Goal: Task Accomplishment & Management: Manage account settings

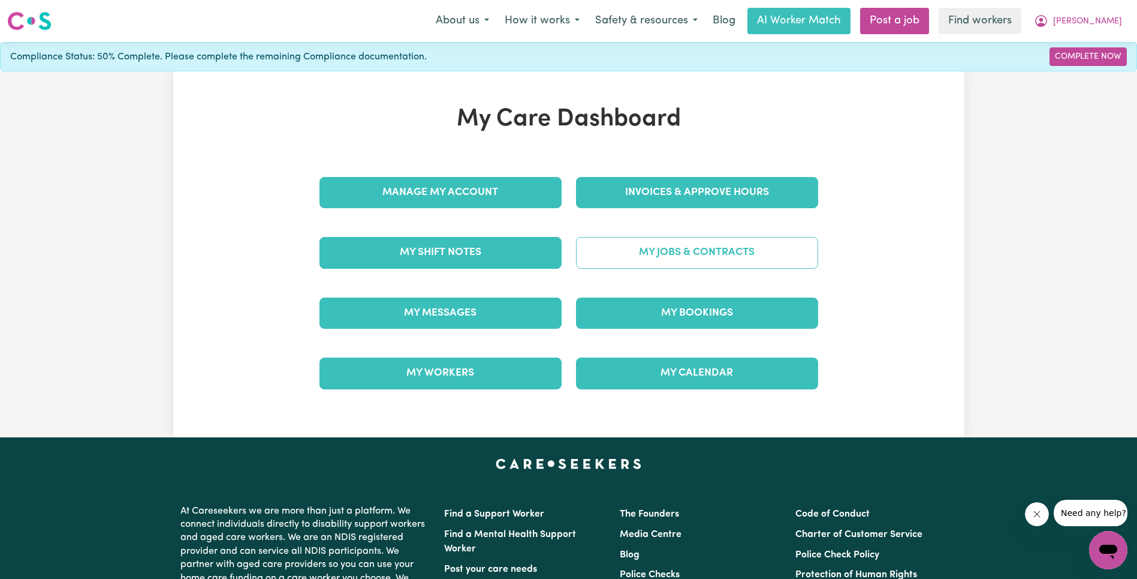
click at [676, 254] on link "My Jobs & Contracts" at bounding box center [697, 252] width 242 height 31
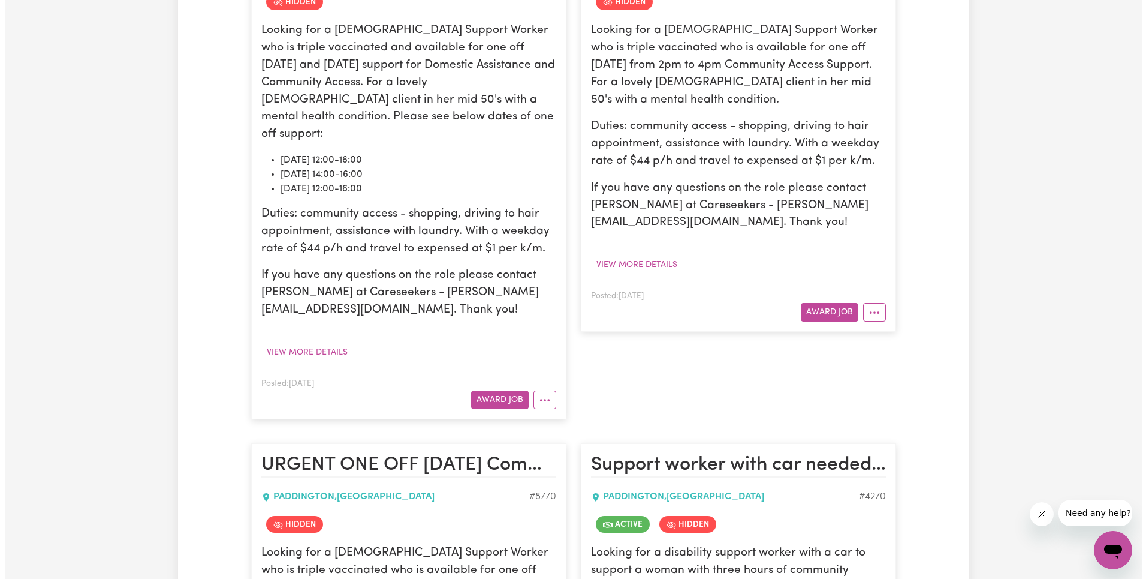
scroll to position [3464, 0]
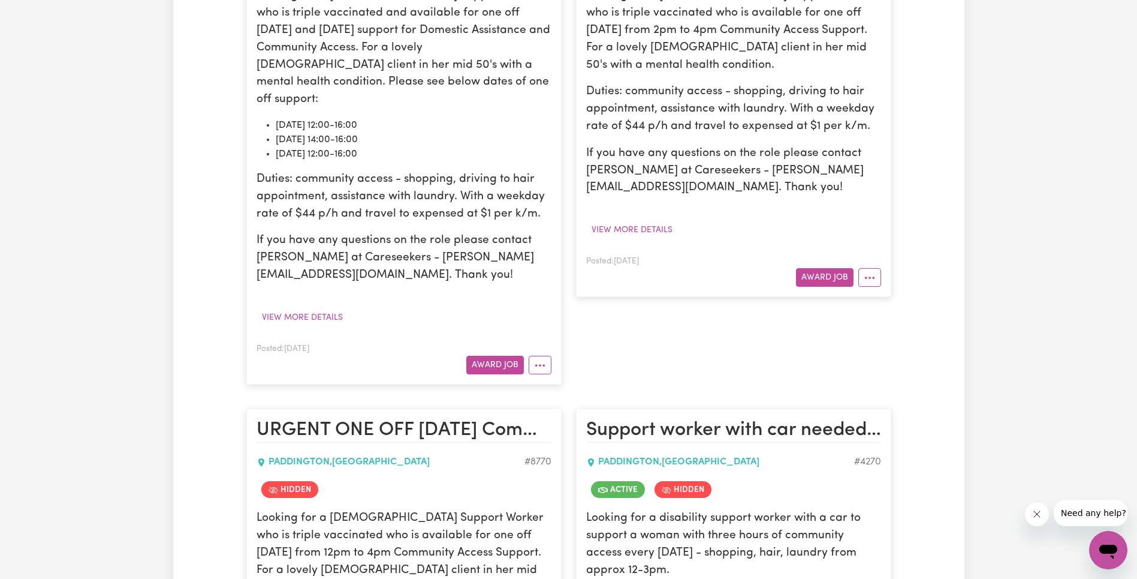
click at [919, 499] on link "View/Edit Contract" at bounding box center [917, 511] width 116 height 24
select select "WEEKDAY_DAYTIME"
select select "ASSISTANCE_SELF_CARE"
select select "ONE"
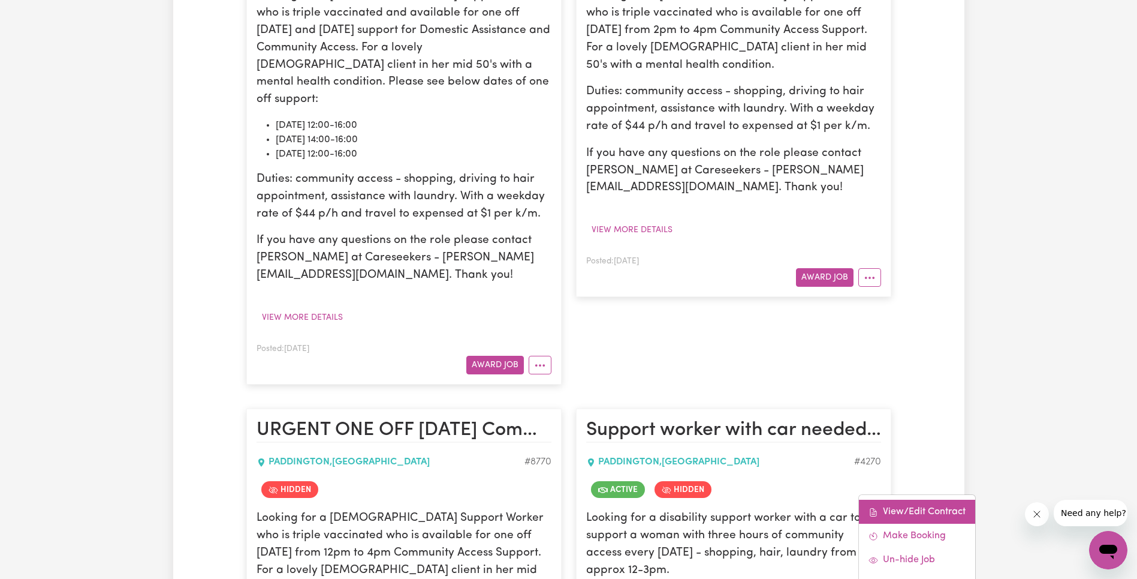
select select "[DATE]"
select select "ASSISTANCE_SELF_CARE"
select select "ONE"
select select "[DATE]"
select select "ASSISTANCE_SELF_CARE"
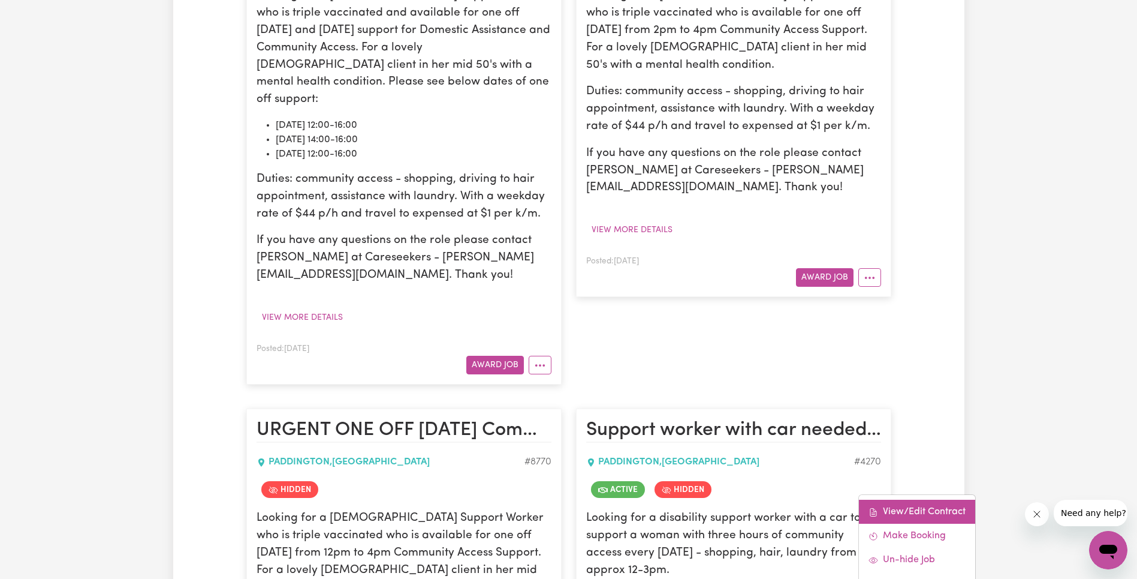
select select "ONE"
select select "PUBLIC_HOLIDAY"
select select "ASSISTANCE_SELF_CARE"
select select "ONE"
select select "WEEKDAY_EVENING"
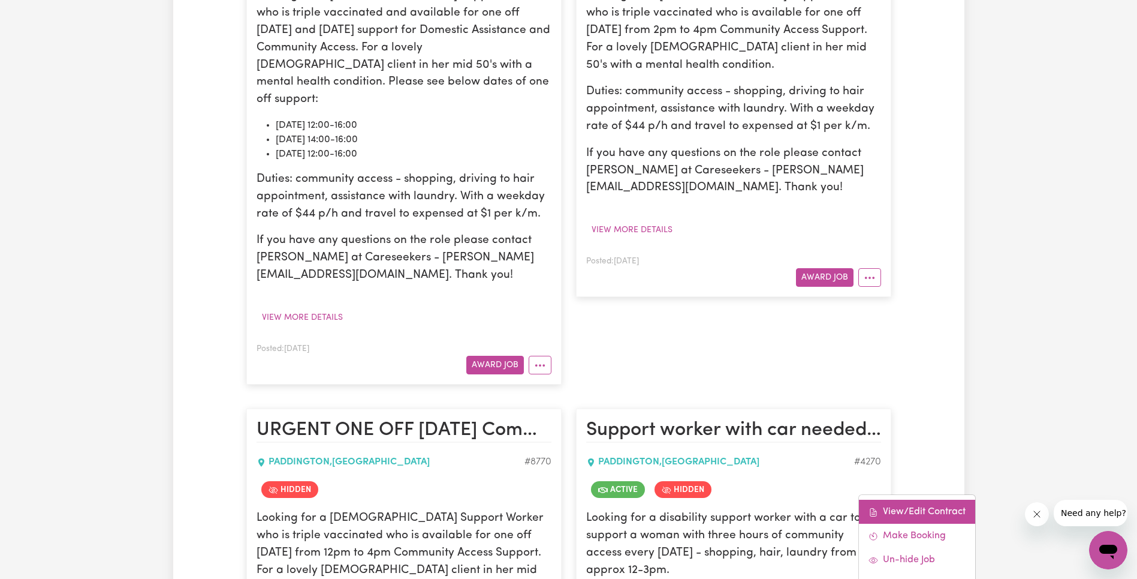
select select "ASSISTANCE_SELF_CARE"
select select "ONE"
select select "OVERNIGHT_ACTIVE"
select select "OVERNIGHT_ACTIVE_STANDARD"
select select "ONE"
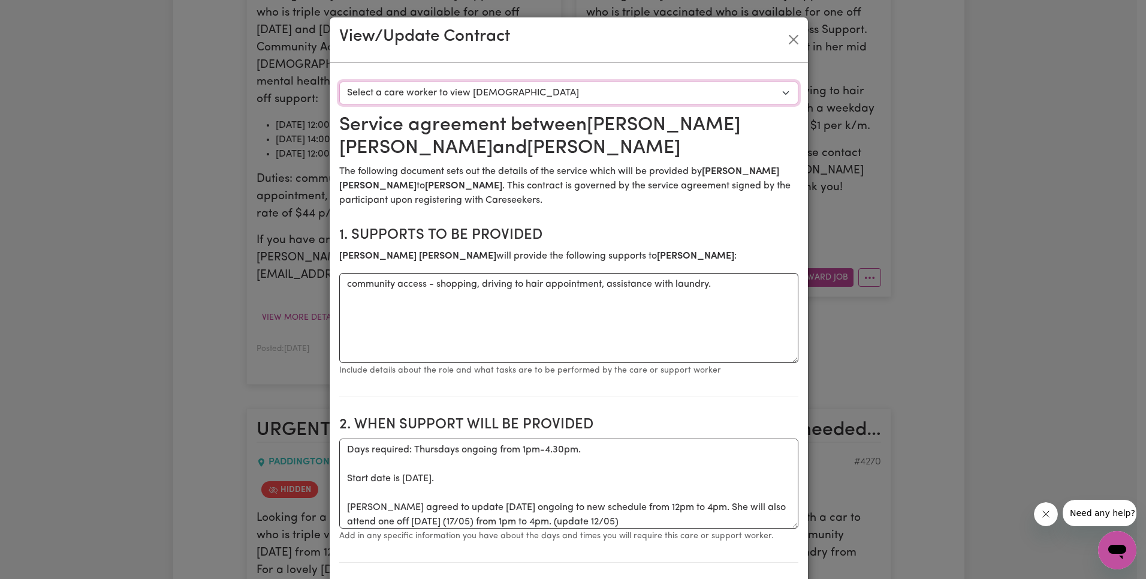
click at [520, 86] on select "Select a care worker to view [DEMOGRAPHIC_DATA] #3737 - [PERSON_NAME] (contract…" at bounding box center [568, 93] width 459 height 23
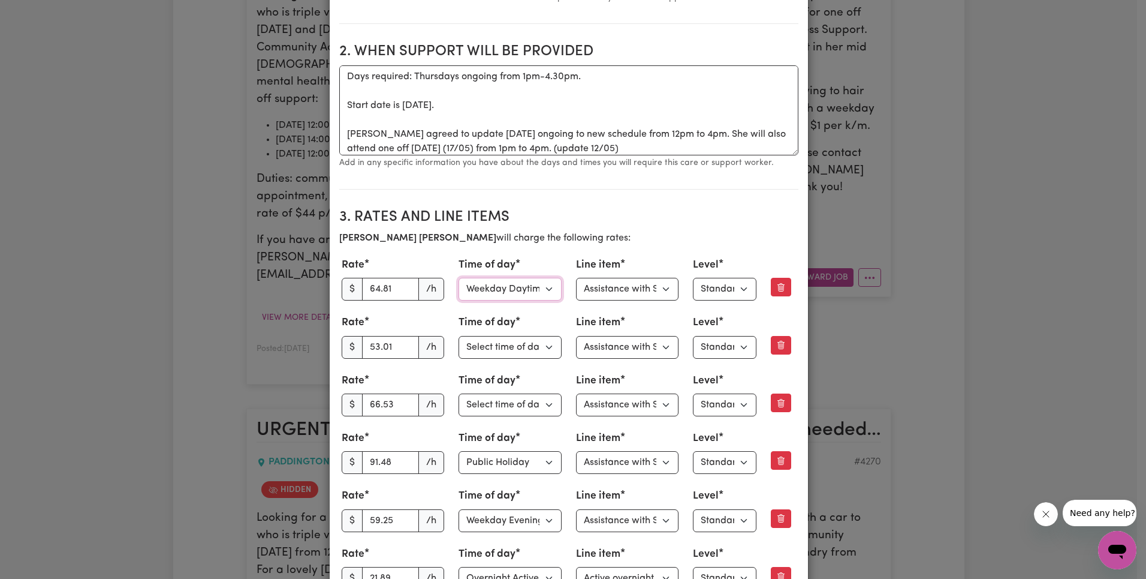
scroll to position [0, 0]
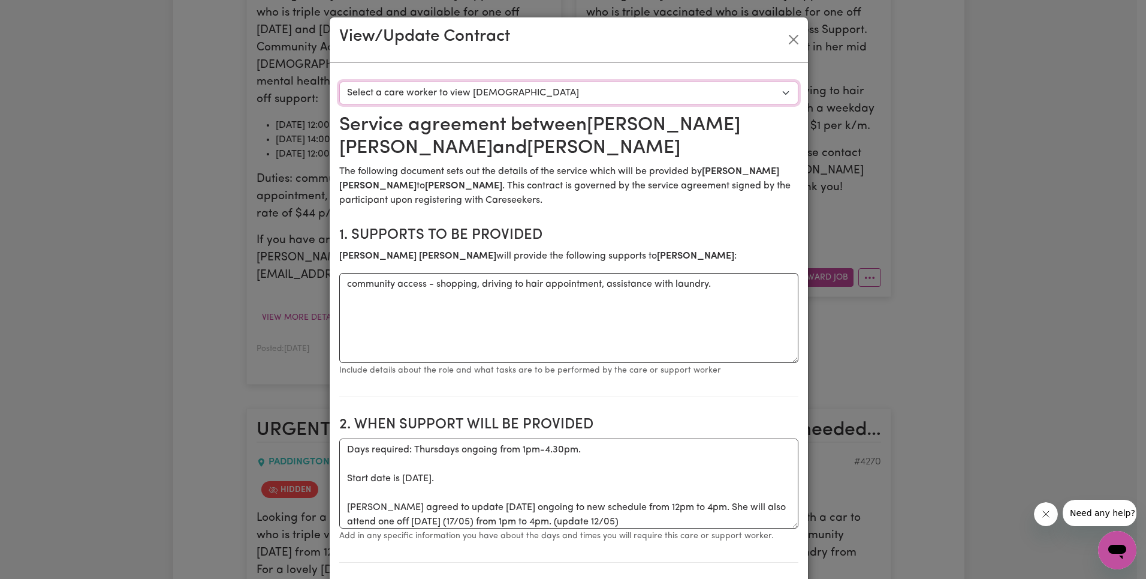
click at [453, 84] on select "Select a care worker to view [DEMOGRAPHIC_DATA] #3737 - [PERSON_NAME] (contract…" at bounding box center [568, 93] width 459 height 23
select select "3447"
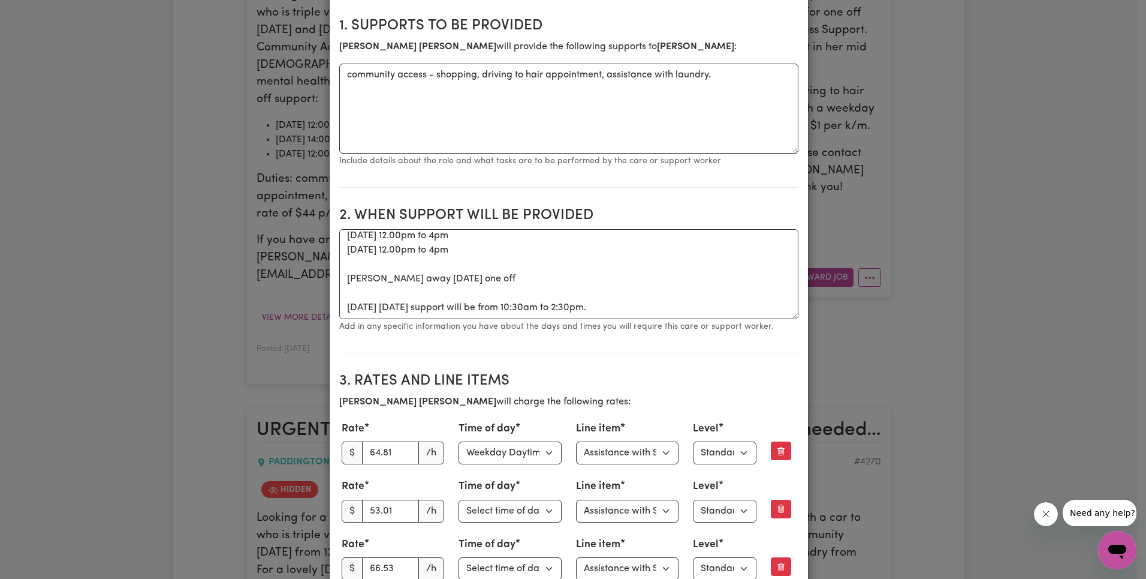
scroll to position [348, 0]
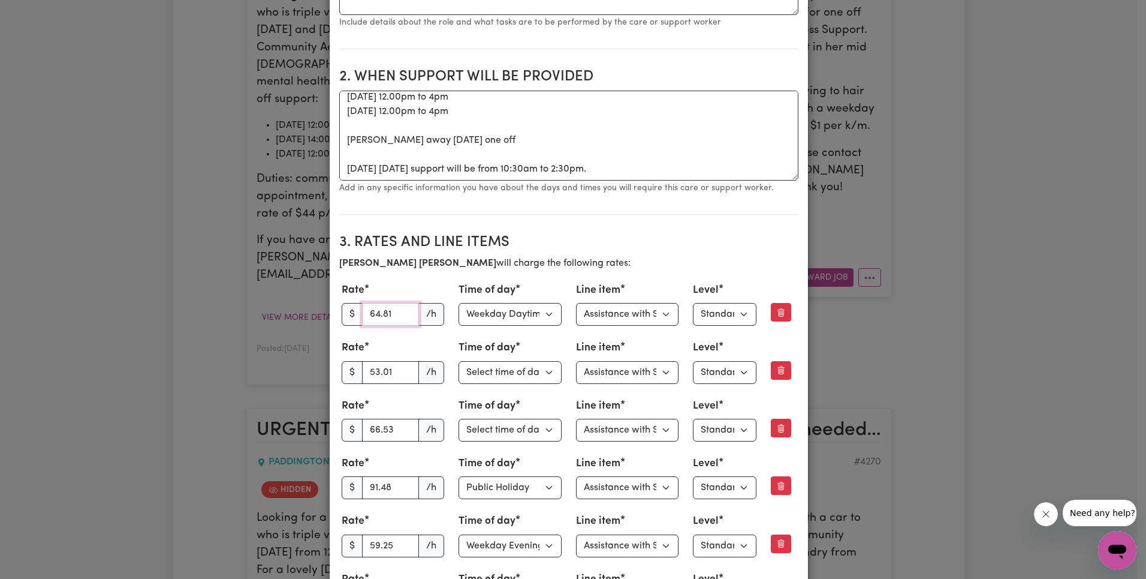
click at [362, 308] on input "64.81" at bounding box center [391, 314] width 58 height 23
paste input "3.27"
type input "63.27"
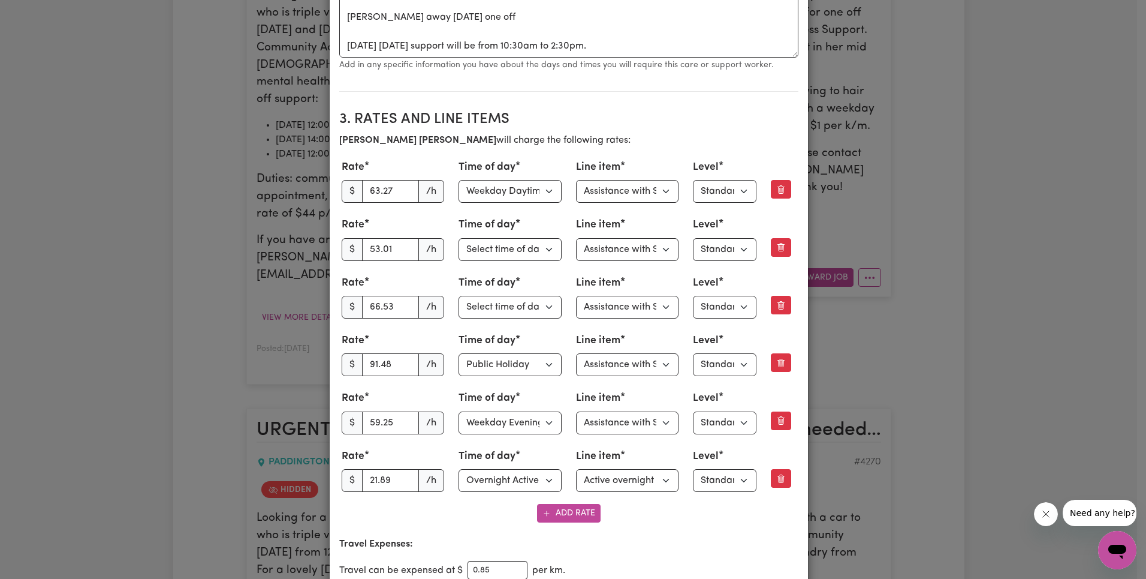
click at [609, 177] on div "Line item Select line item Assistance with Self Care Activities Assistance with…" at bounding box center [627, 180] width 103 height 43
click at [612, 184] on select "Select line item Assistance with Self Care Activities Assistance with personal …" at bounding box center [627, 191] width 103 height 23
select select "OTHER"
click at [630, 203] on select "Select line item Assistance with Self Care Activities Assistance with personal …" at bounding box center [627, 191] width 103 height 23
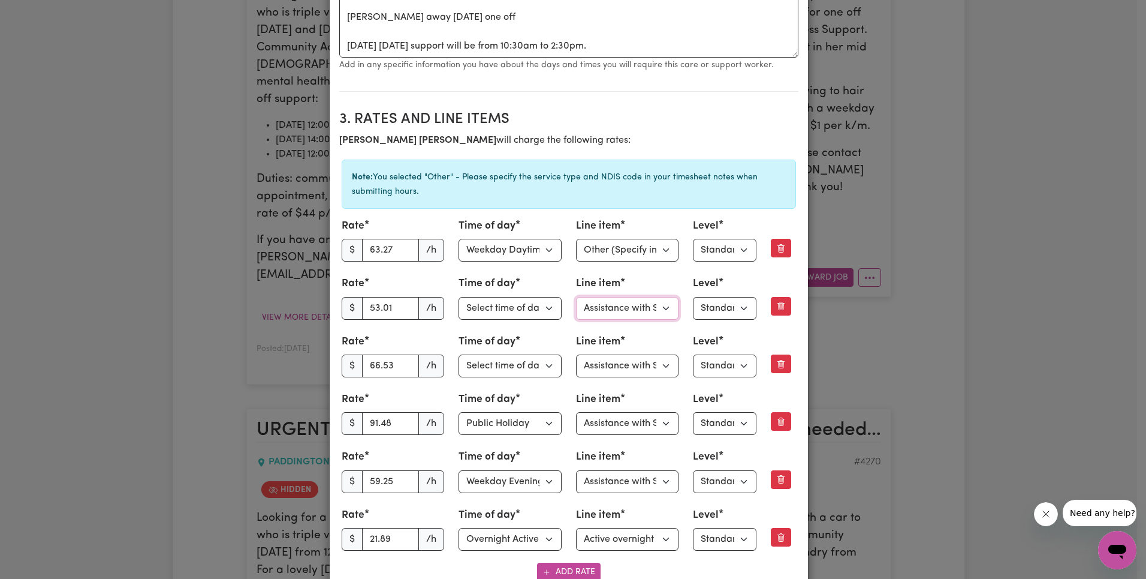
click at [617, 300] on select "Select line item Assistance with Self Care Activities Assistance with personal …" at bounding box center [627, 308] width 103 height 23
select select "OTHER"
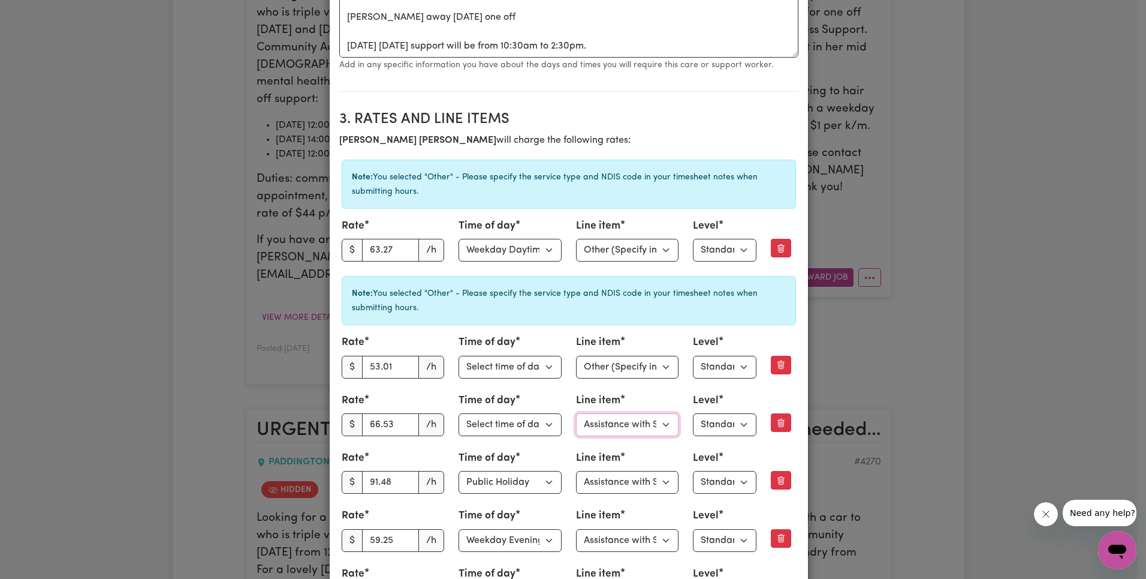
click at [606, 415] on select "Select line item Assistance with Self Care Activities Assistance with personal …" at bounding box center [627, 424] width 103 height 23
select select "OTHER"
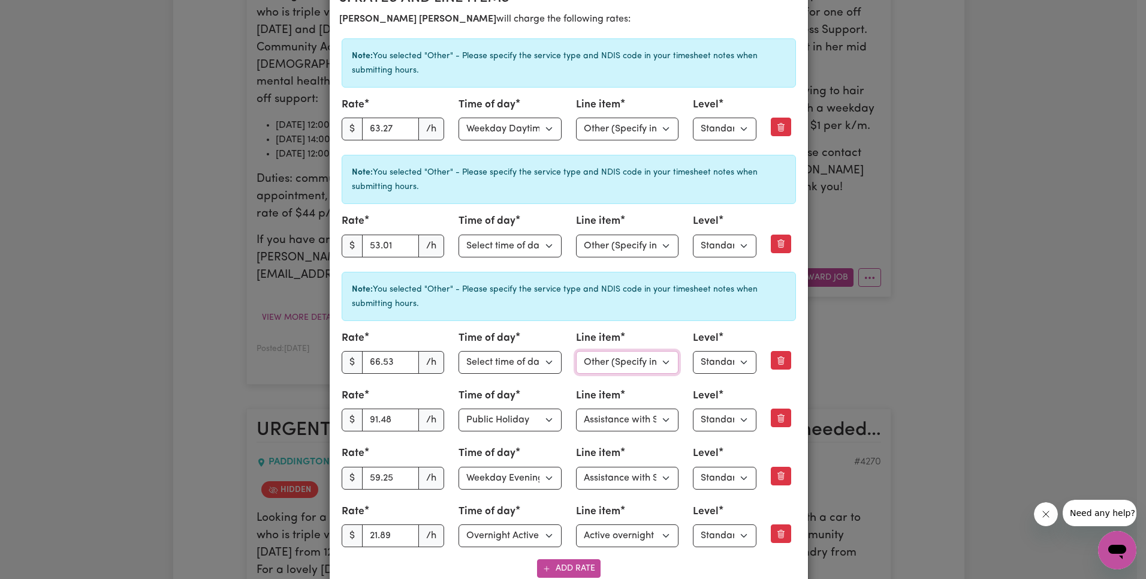
scroll to position [645, 0]
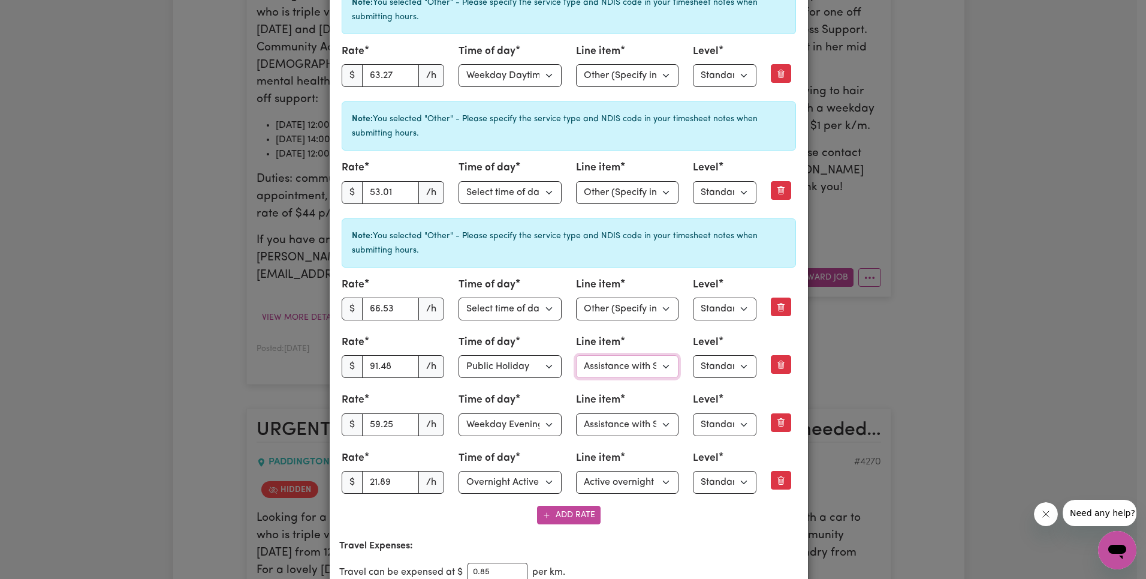
click at [646, 363] on select "Select line item Assistance with Self Care Activities Assistance with personal …" at bounding box center [627, 366] width 103 height 23
select select "OTHER"
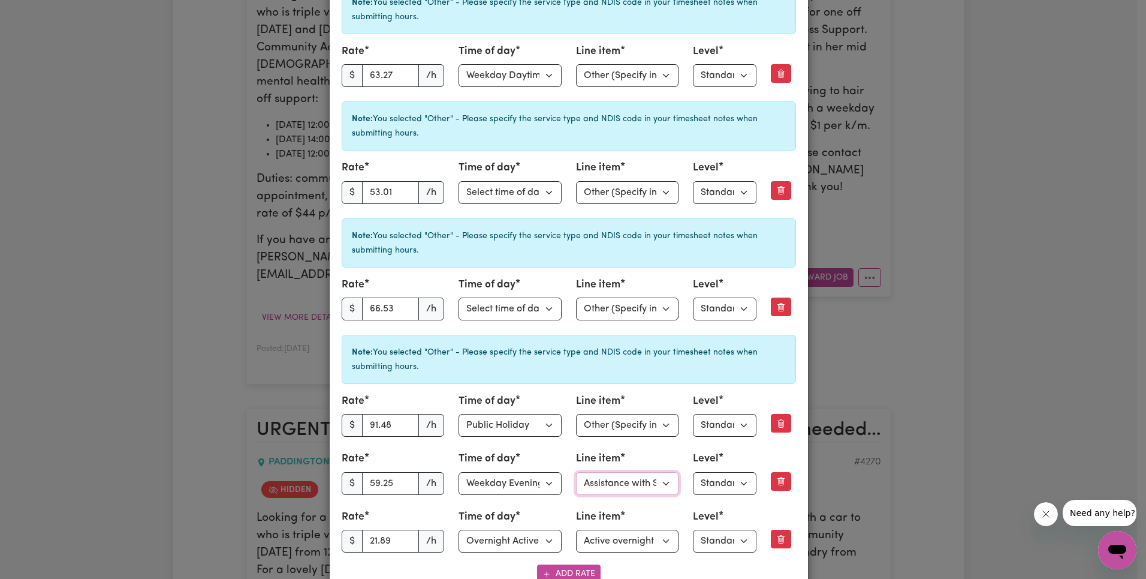
click at [637, 483] on select "Select line item Assistance with Self Care Activities Assistance with personal …" at bounding box center [627, 483] width 103 height 23
select select "OTHER"
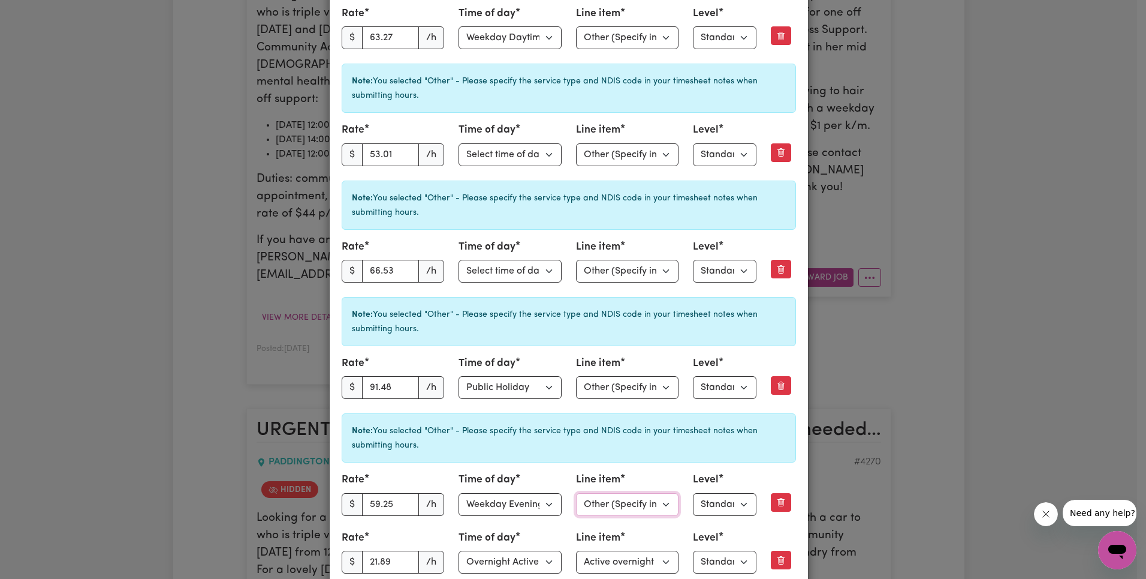
scroll to position [737, 0]
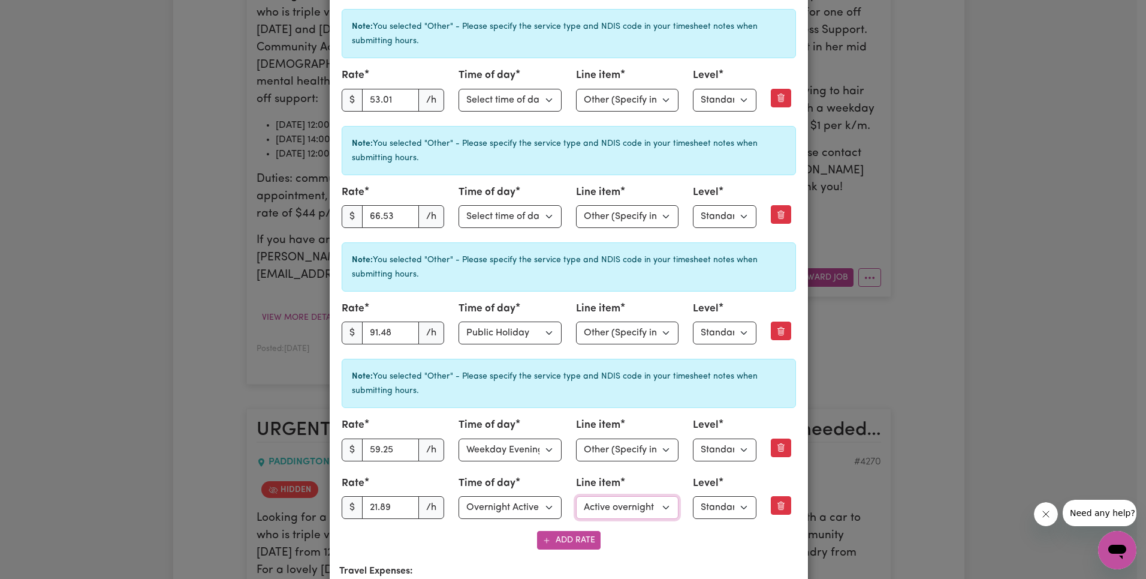
click at [633, 508] on select "Select line item Active overnight - Standard Level 1 Other (Specify in notes)" at bounding box center [627, 507] width 103 height 23
select select "OTHER"
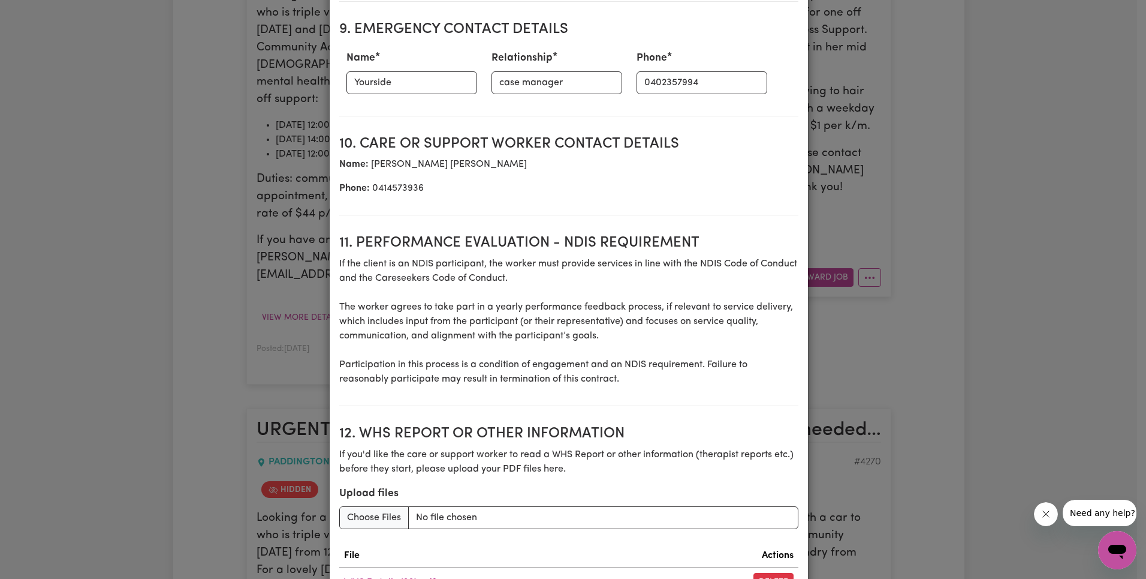
scroll to position [2244, 0]
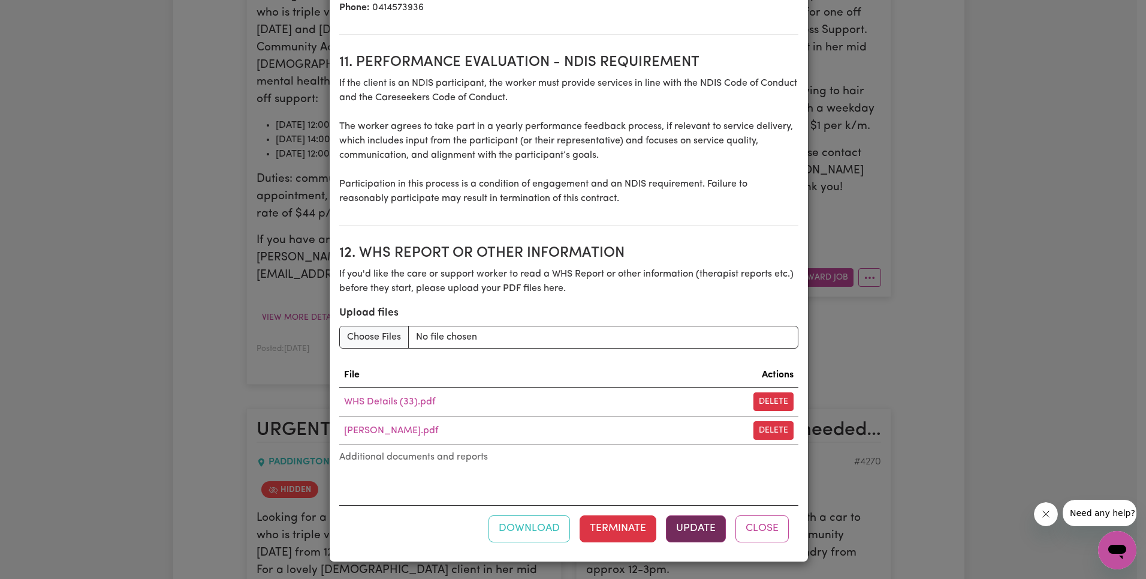
click at [687, 529] on button "Update" at bounding box center [696, 528] width 60 height 26
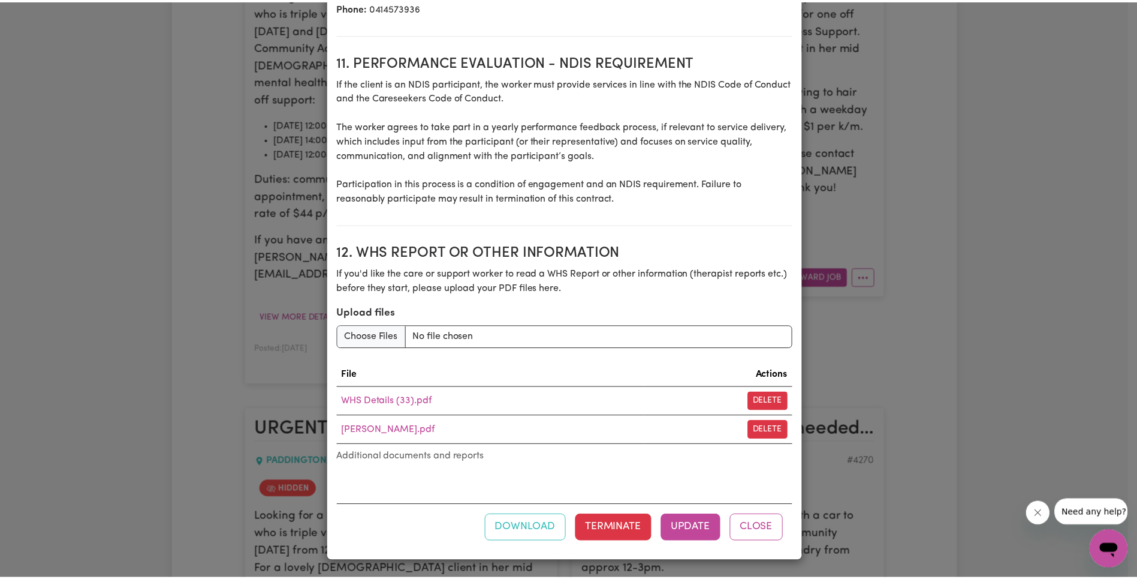
scroll to position [0, 0]
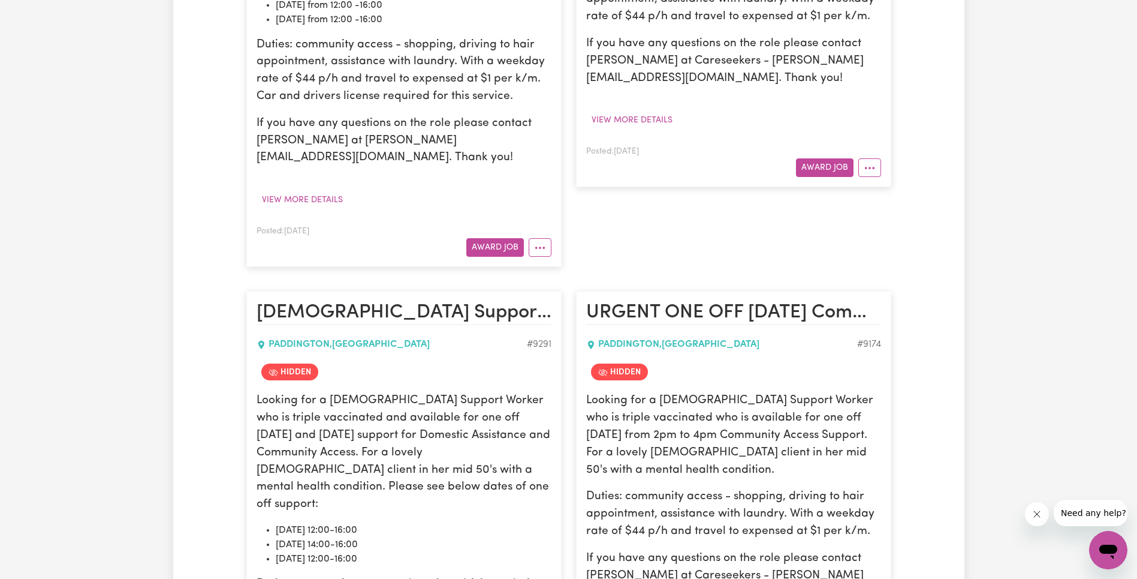
click at [900, 266] on div "Jobs & Contracts All Jobs Awarded Job Applications All Jobs Search jobs Communi…" at bounding box center [568, 241] width 791 height 6450
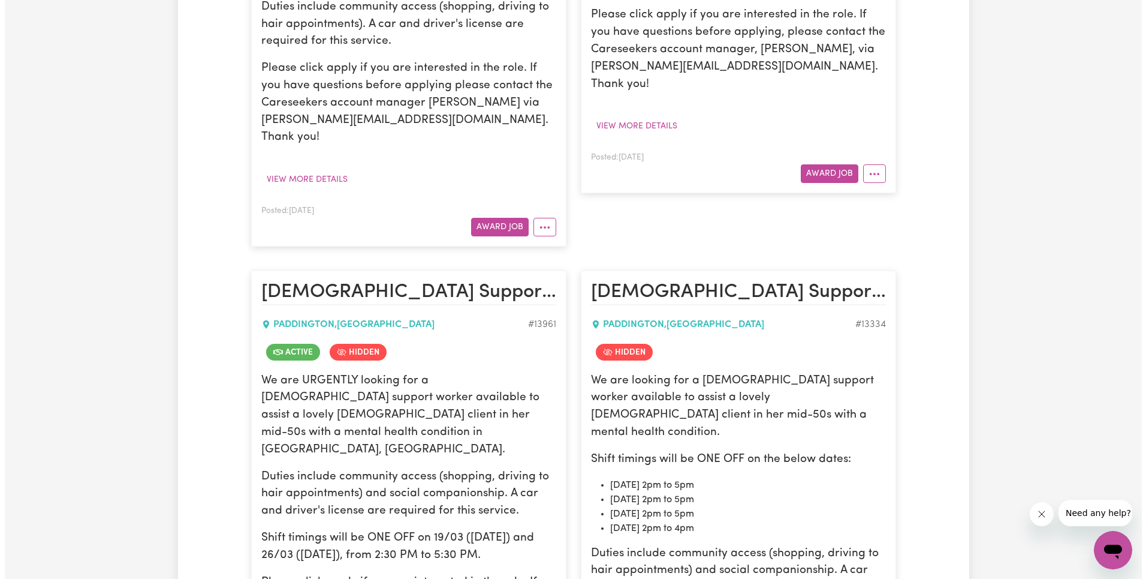
scroll to position [691, 0]
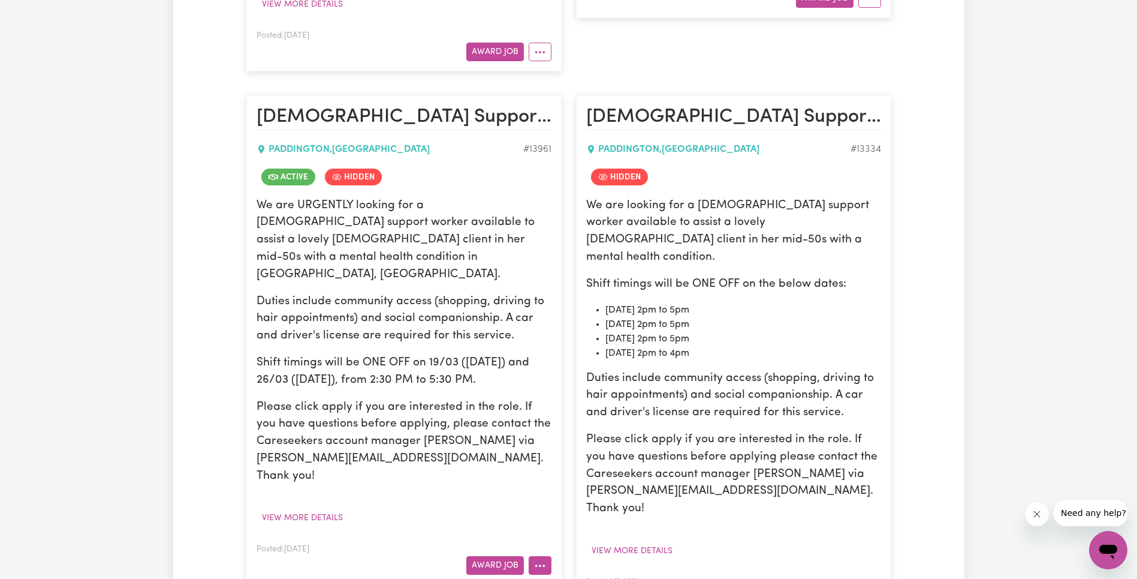
click at [540, 556] on button "More options" at bounding box center [540, 565] width 23 height 19
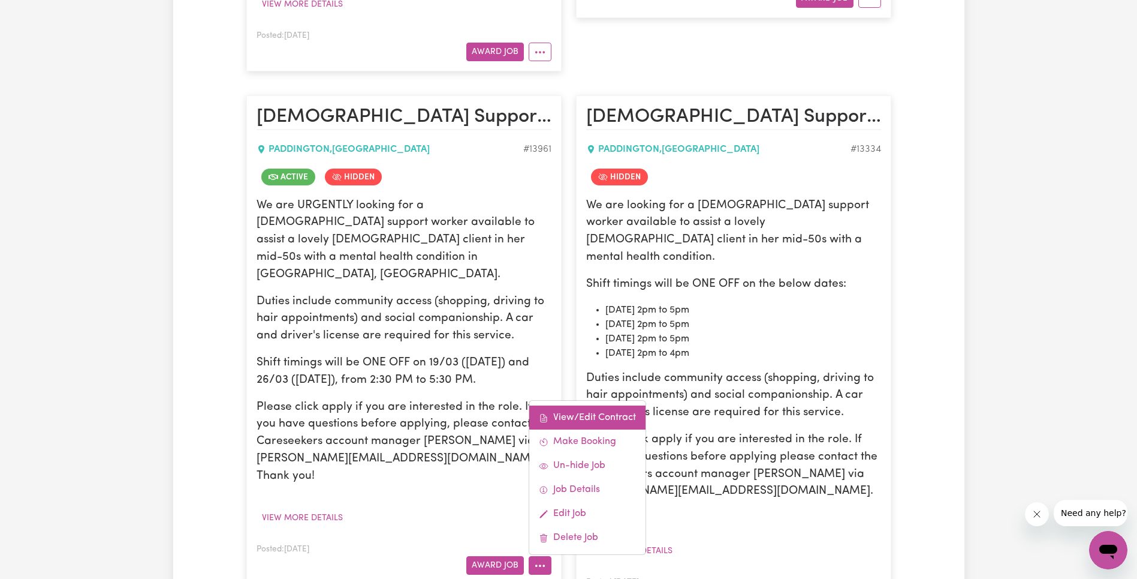
click at [590, 405] on link "View/Edit Contract" at bounding box center [587, 417] width 116 height 24
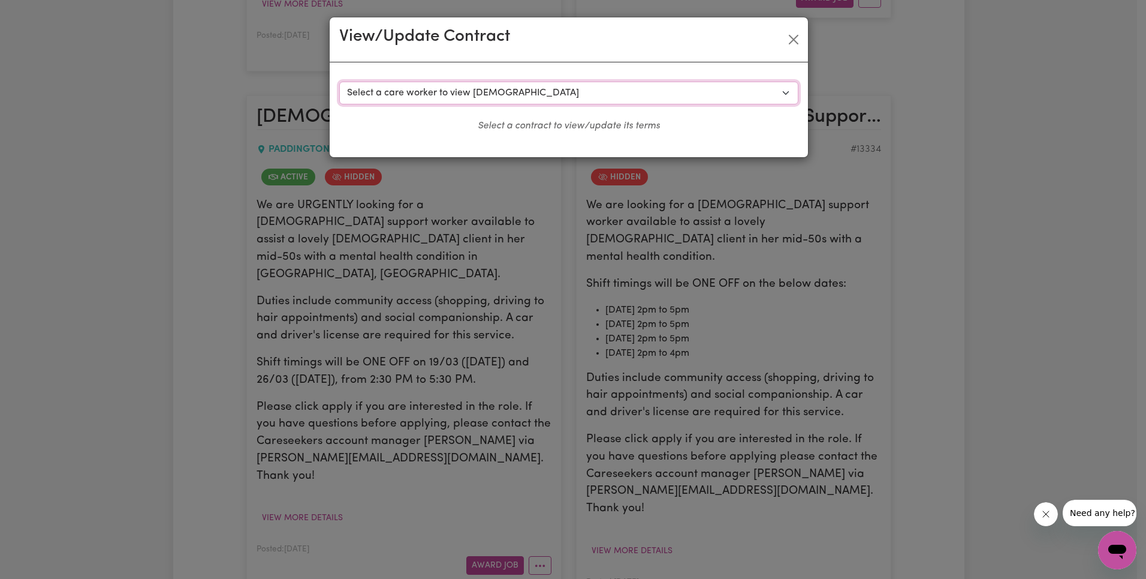
click at [506, 89] on select "Select a care worker to view [DEMOGRAPHIC_DATA] #10012 - [PERSON_NAME] (contrac…" at bounding box center [568, 93] width 459 height 23
click at [449, 95] on select "Select a care worker to view [DEMOGRAPHIC_DATA] #10012 - [PERSON_NAME] (contrac…" at bounding box center [568, 93] width 459 height 23
select select "9663"
select select "WEEKDAY_DAYTIME"
select select "ASSISTANCE_SELF_CARE"
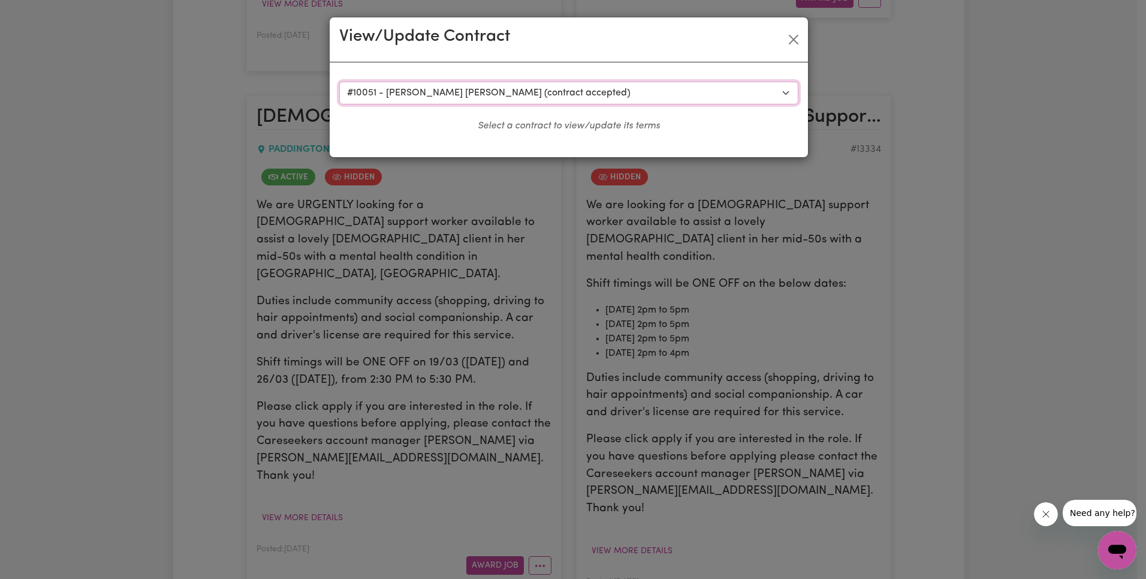
select select "ONE"
select select "[DATE]"
select select "ASSISTANCE_SELF_CARE"
select select "ONE"
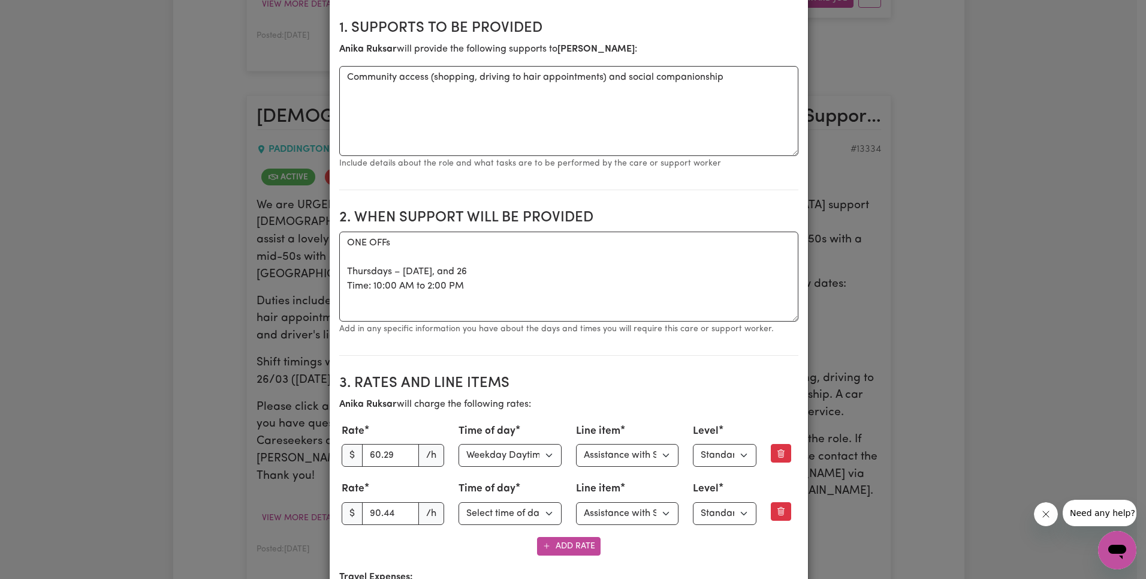
scroll to position [381, 0]
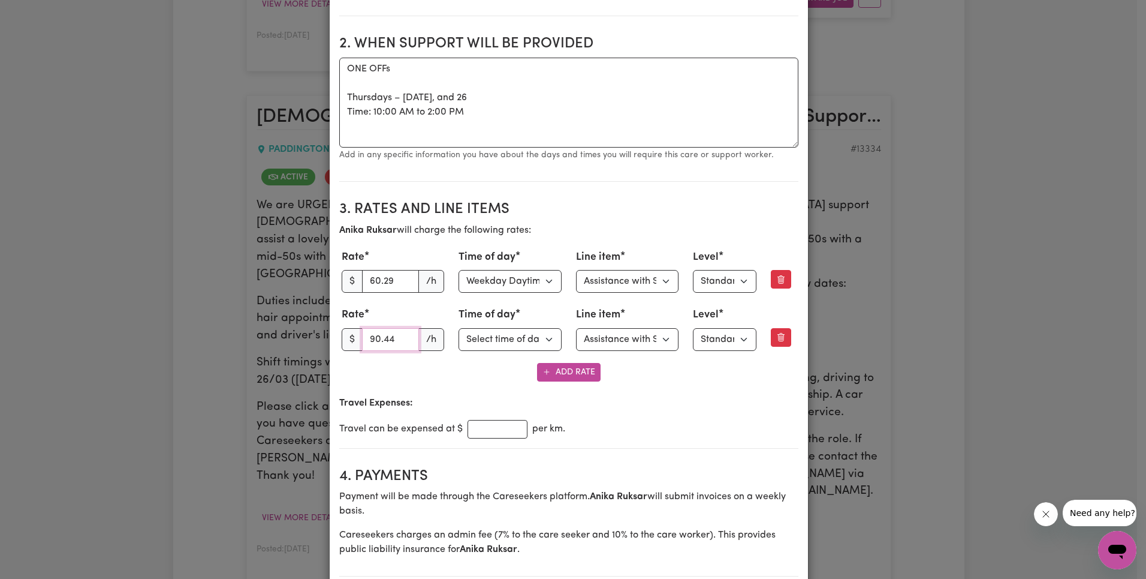
click at [385, 337] on input "90.44" at bounding box center [391, 339] width 58 height 23
paste input "88.99"
type input "88.99"
click at [619, 335] on select "Select line item Assistance with Self Care Activities Assistance with personal …" at bounding box center [627, 339] width 103 height 23
select select "OTHER"
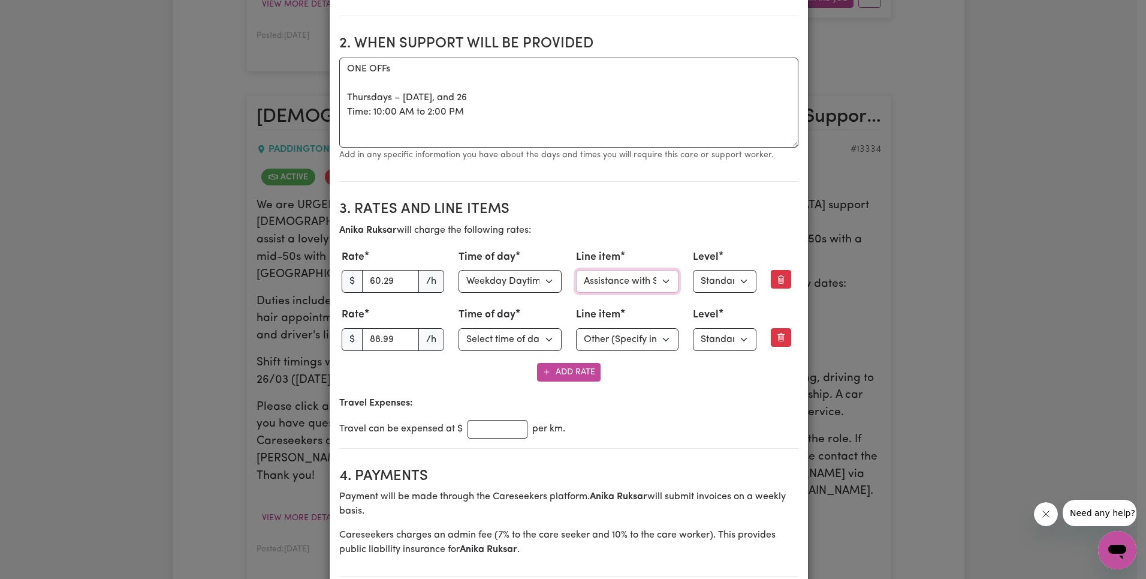
click at [628, 280] on select "Select line item Assistance with Self Care Activities Assistance with personal …" at bounding box center [627, 281] width 103 height 23
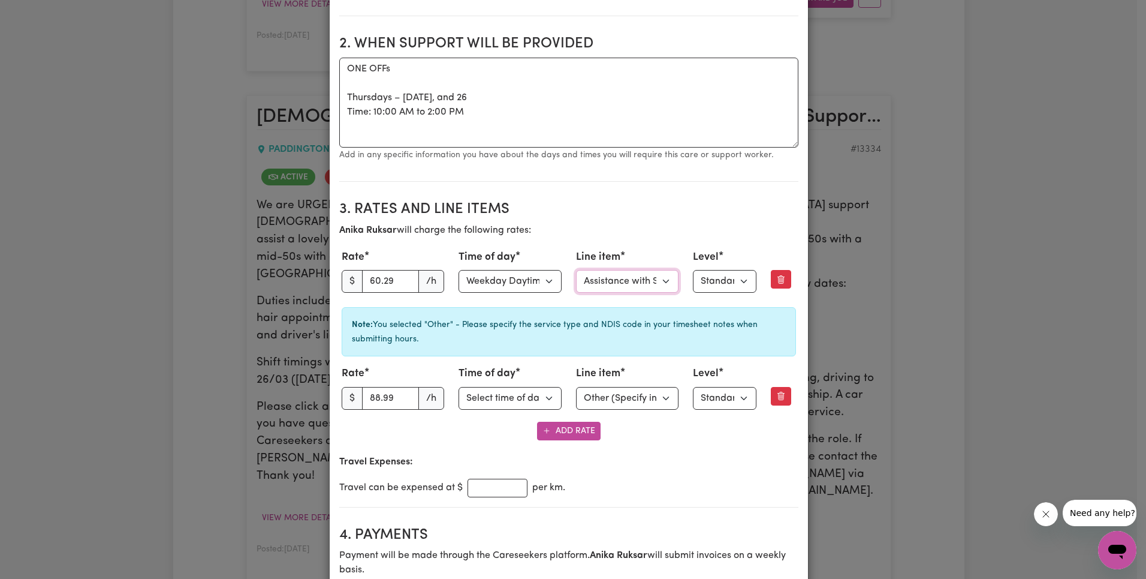
select select "OTHER"
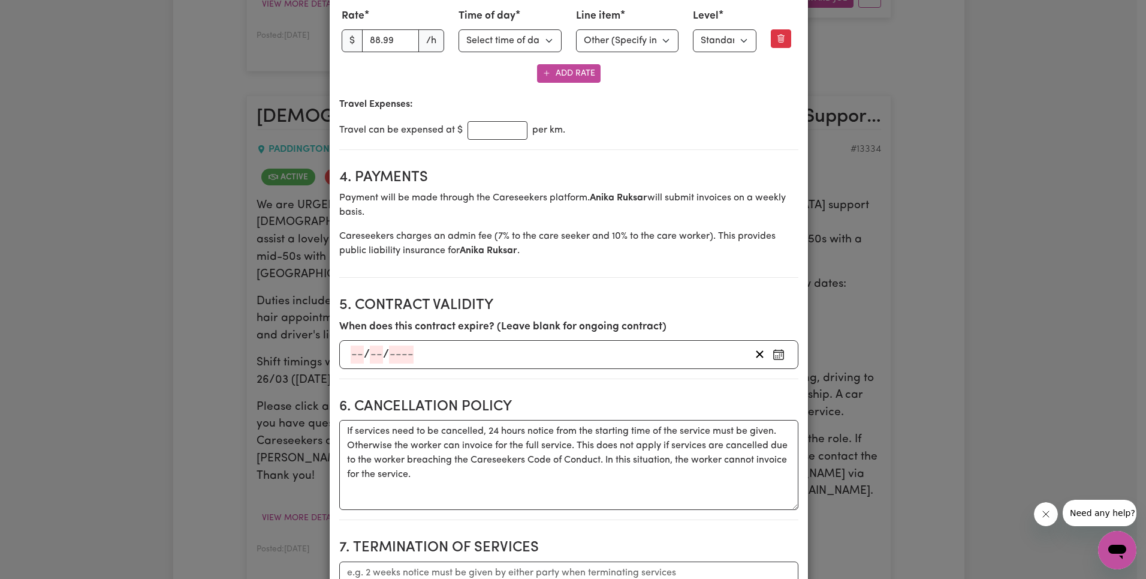
scroll to position [1720, 0]
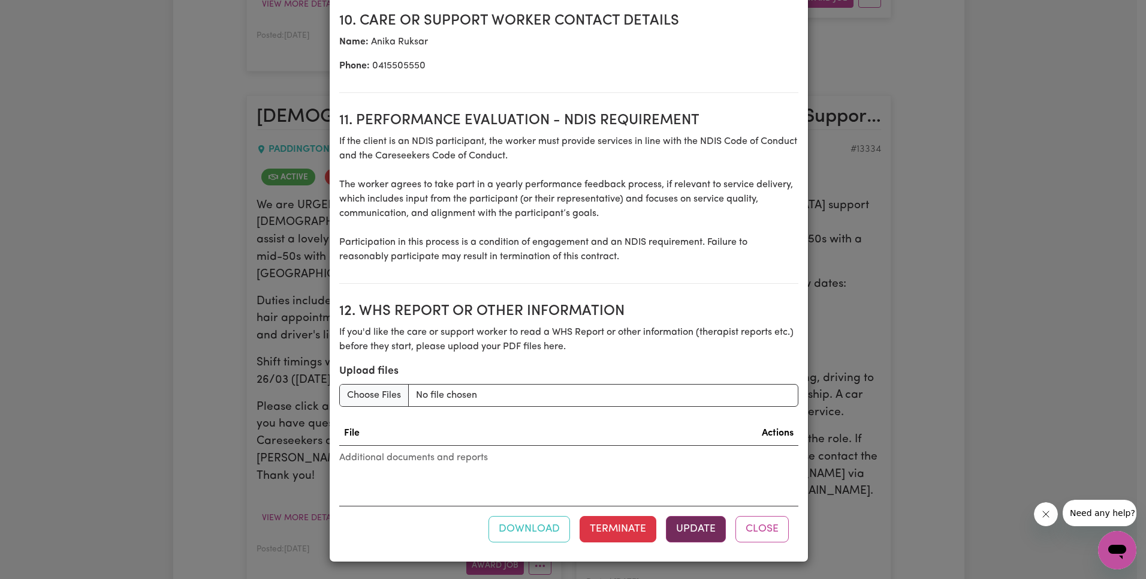
click at [696, 532] on button "Update" at bounding box center [696, 529] width 60 height 26
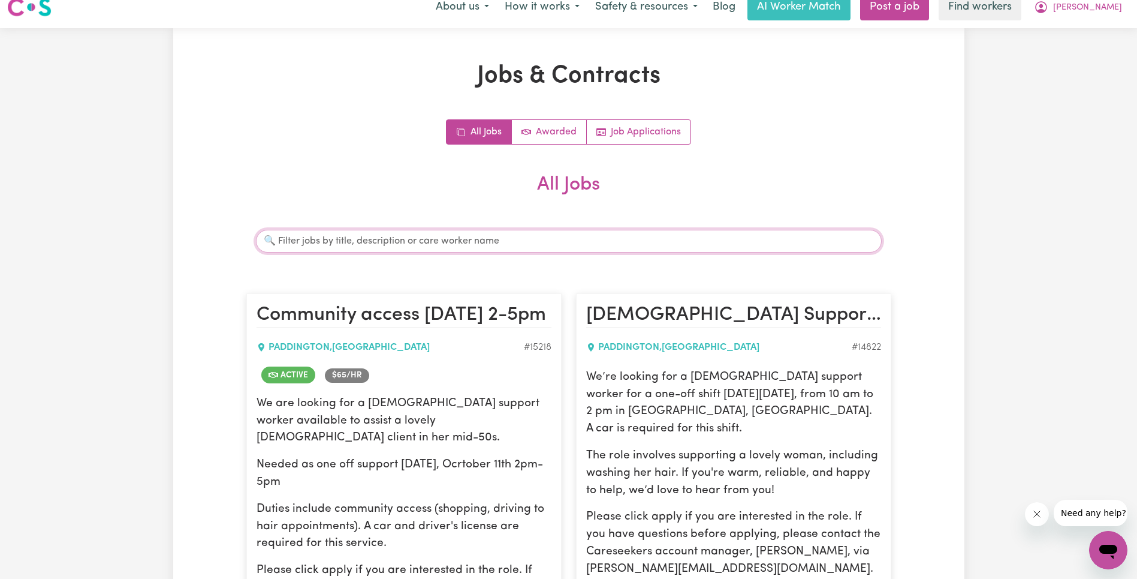
scroll to position [0, 0]
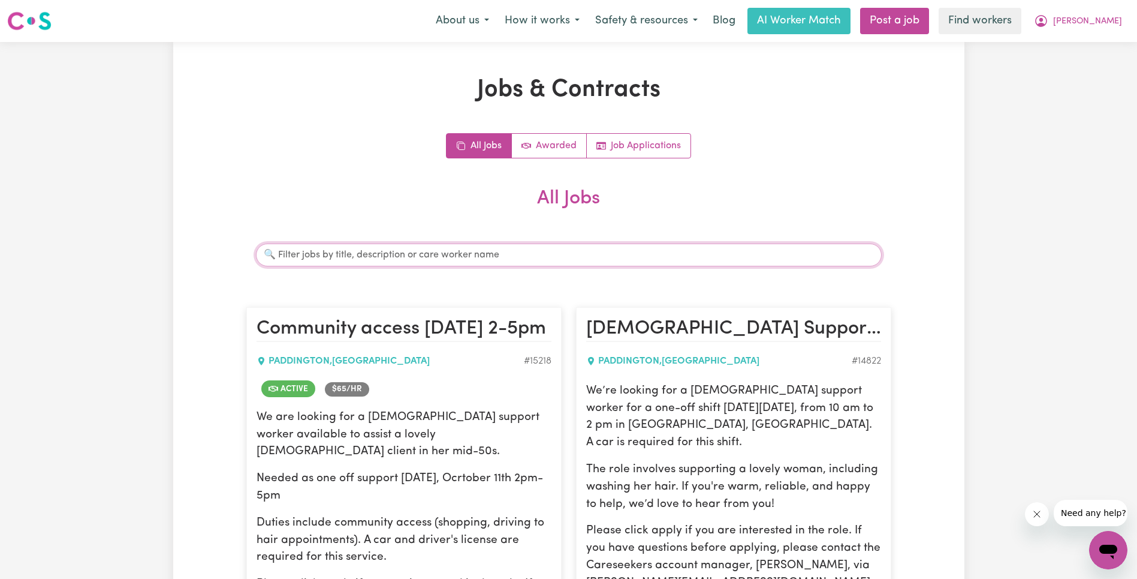
click at [721, 251] on input "Search jobs" at bounding box center [569, 254] width 626 height 23
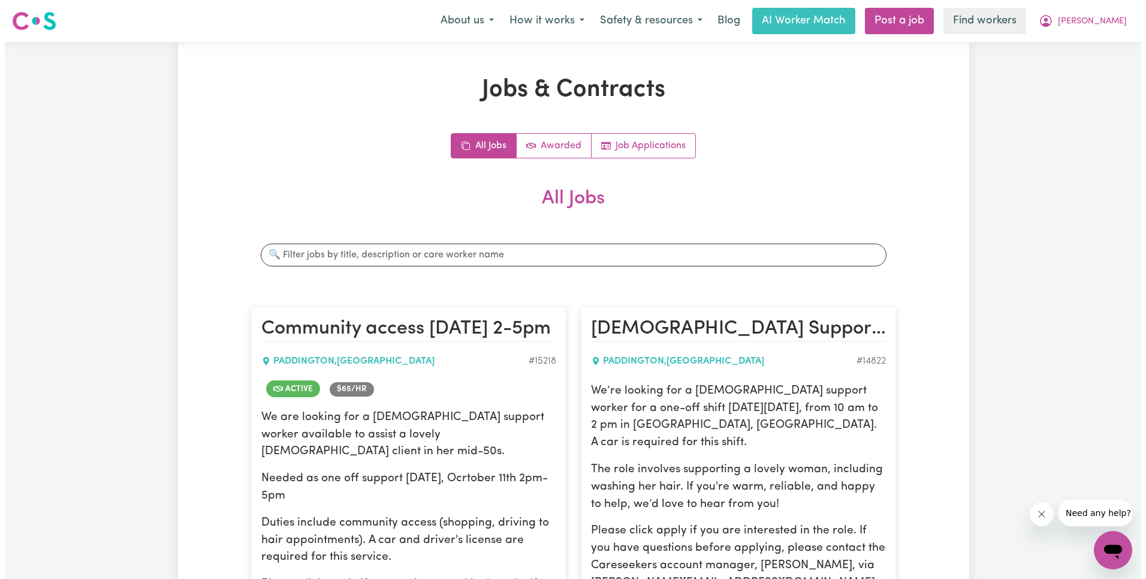
scroll to position [5355, 0]
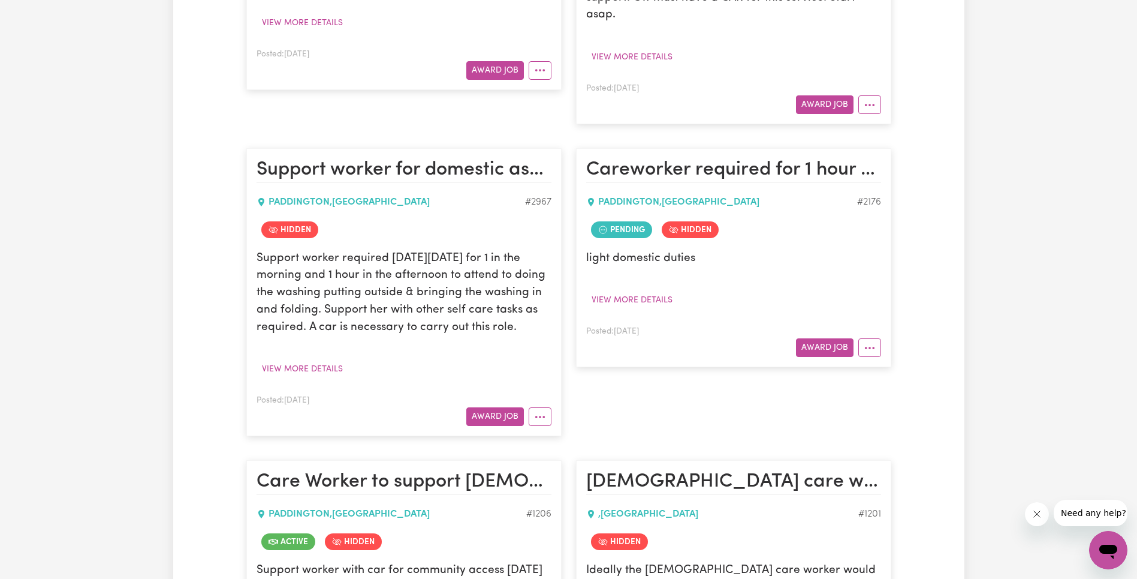
click at [615, 534] on link "View/Edit Contract" at bounding box center [587, 546] width 116 height 24
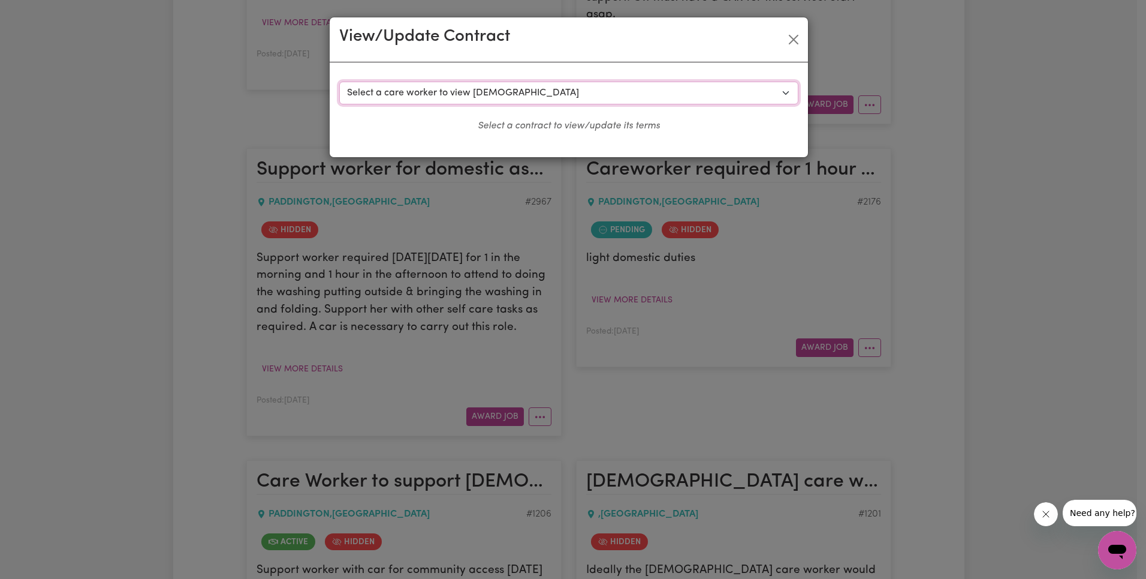
click at [491, 98] on select "Select a care worker to view [DEMOGRAPHIC_DATA] #637 - [PERSON_NAME] (contract …" at bounding box center [568, 93] width 459 height 23
select select "925"
select select "WEEKDAY_DAYTIME"
select select "ASSISTANCE_SELF_CARE"
select select "ONE"
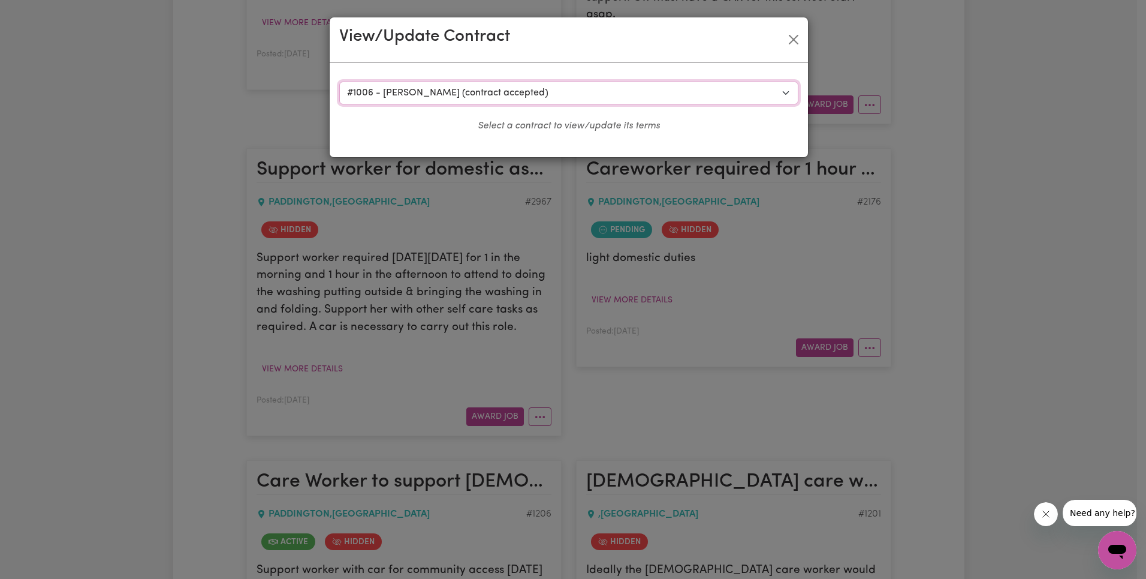
select select "[DATE]"
select select "ASSISTANCE_SELF_CARE"
select select "ONE"
select select "[DATE]"
select select "ASSISTANCE_SELF_CARE"
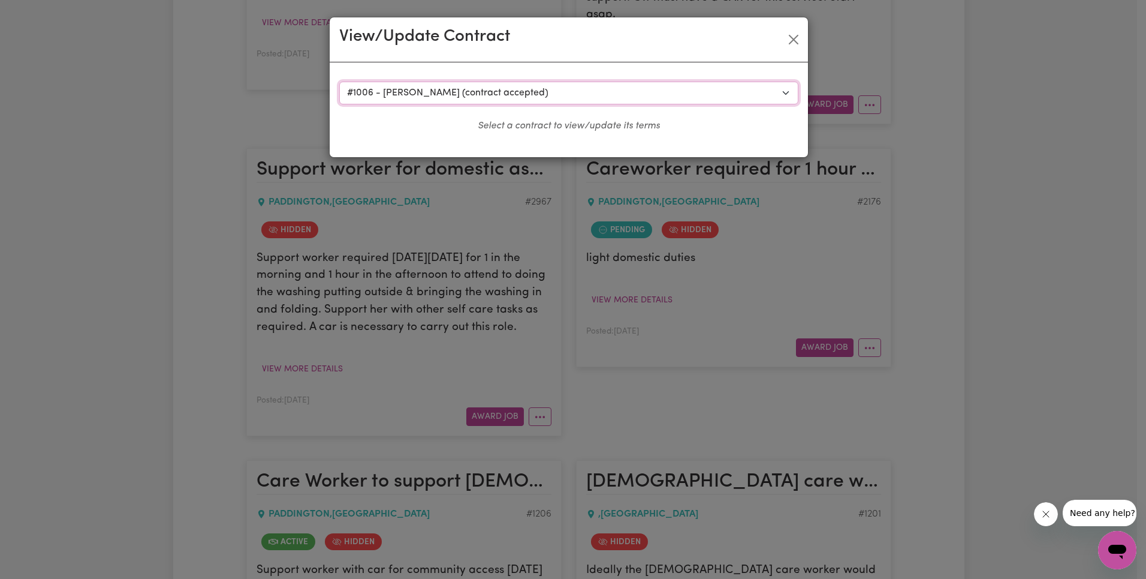
select select "ONE"
select select "PUBLIC_HOLIDAY"
select select "ASSISTANCE_SELF_CARE"
select select "ONE"
select select "WEEKDAY_EVENING"
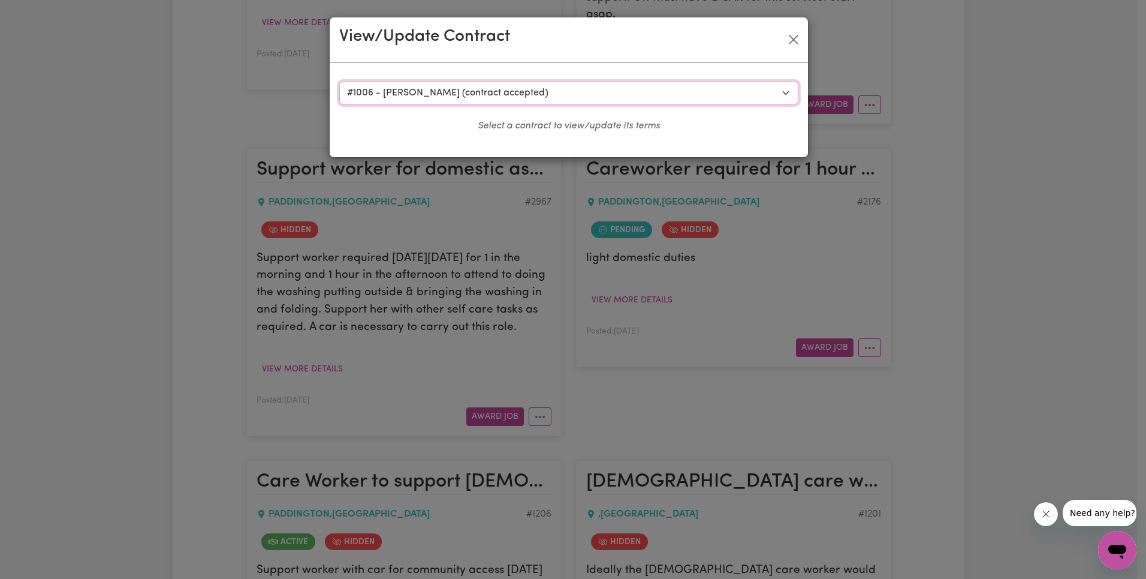
select select "ASSISTANCE_SELF_CARE"
select select "ONE"
select select "OVERNIGHT_ACTIVE"
select select "OVERNIGHT_ACTIVE_STANDARD"
select select "ONE"
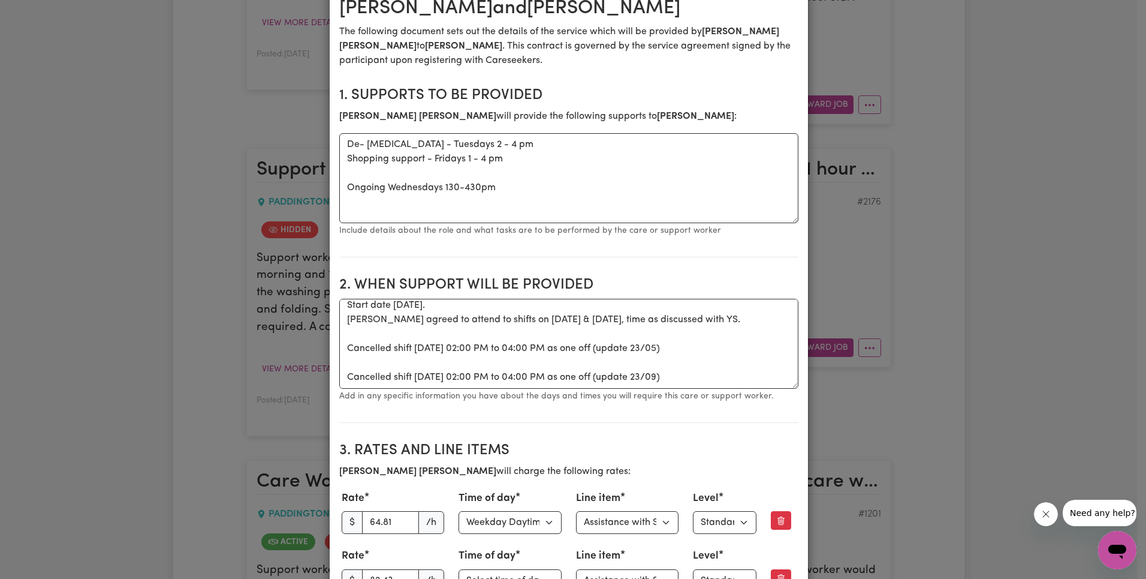
scroll to position [276, 0]
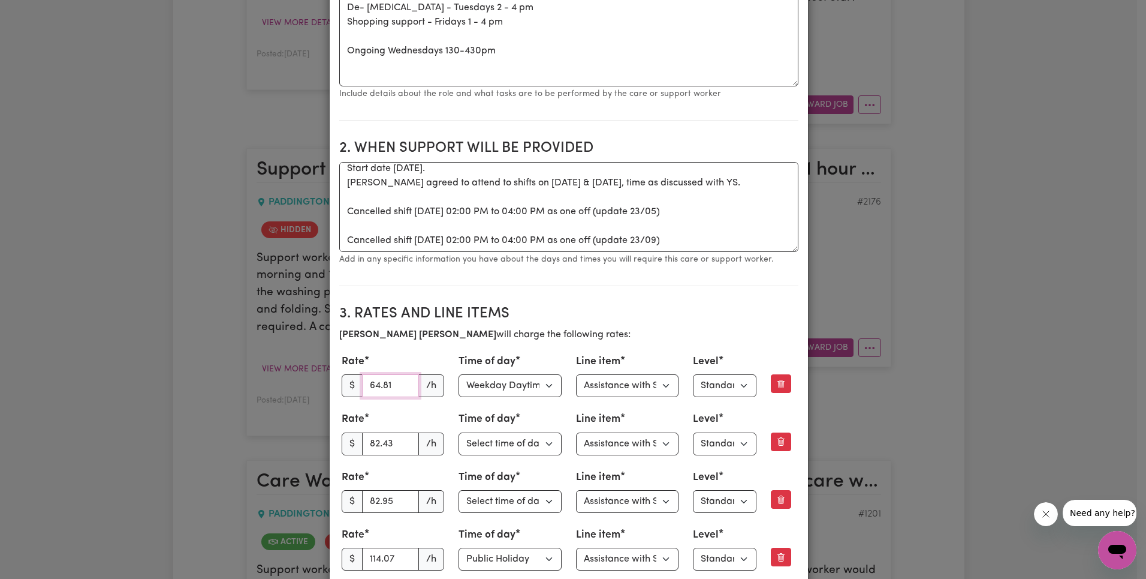
click at [383, 382] on input "64.81" at bounding box center [391, 385] width 58 height 23
paste input "3.27"
type input "63.27"
click at [637, 387] on select "Select line item Assistance with Self Care Activities Assistance with personal …" at bounding box center [627, 385] width 103 height 23
select select "OTHER"
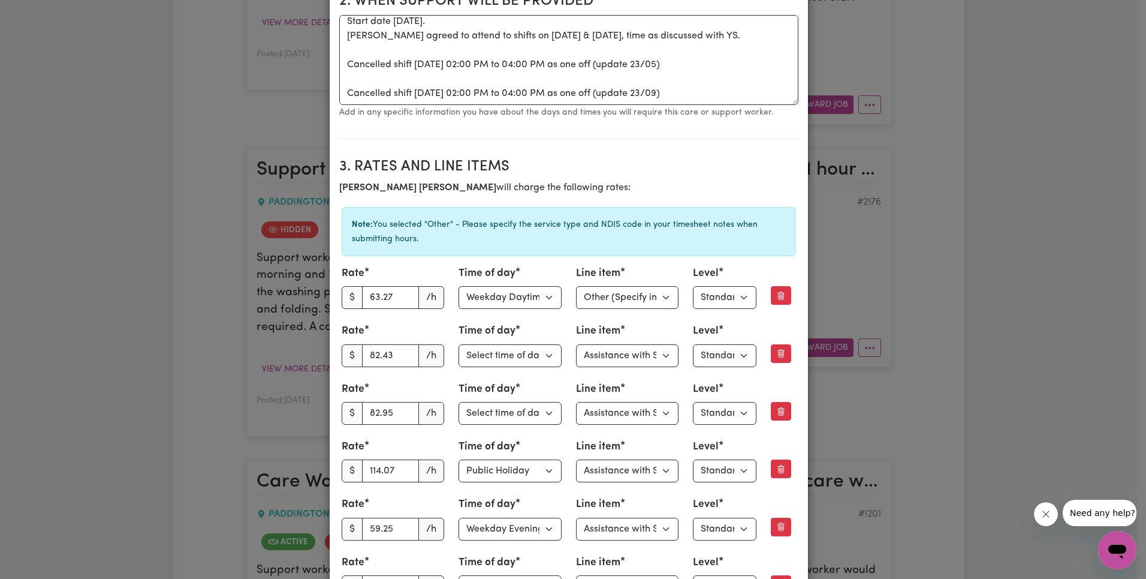
scroll to position [439, 0]
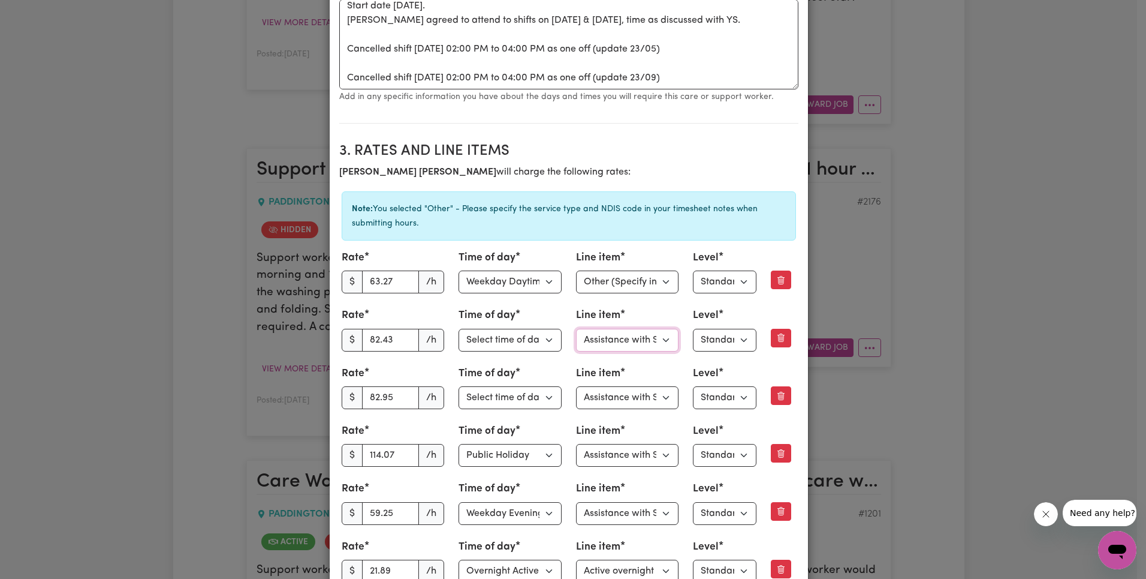
click at [631, 341] on select "Select line item Assistance with Self Care Activities Assistance with personal …" at bounding box center [627, 340] width 103 height 23
select select "OTHER"
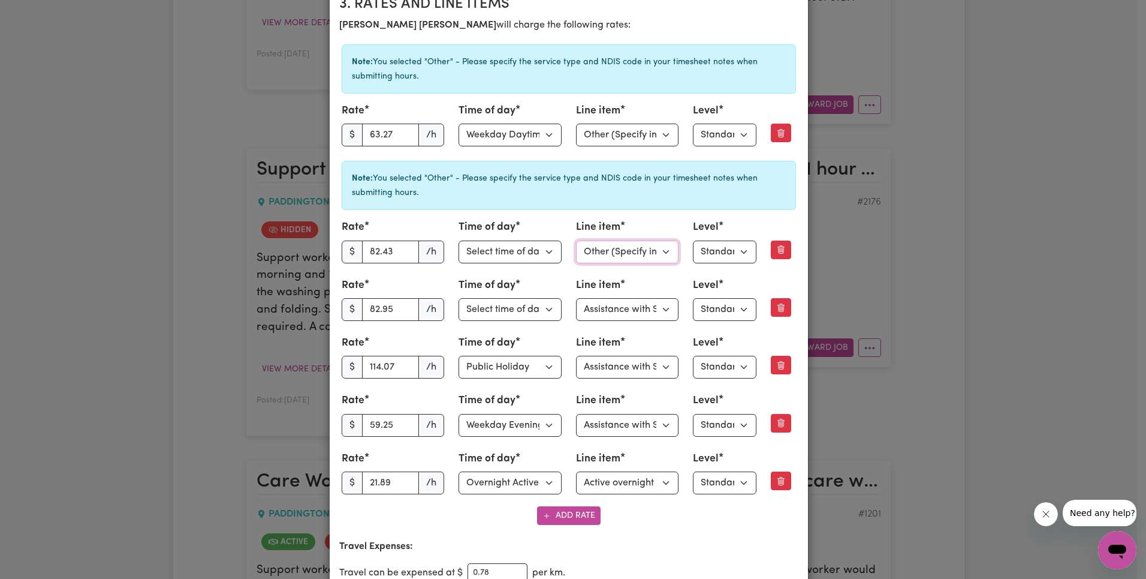
scroll to position [648, 0]
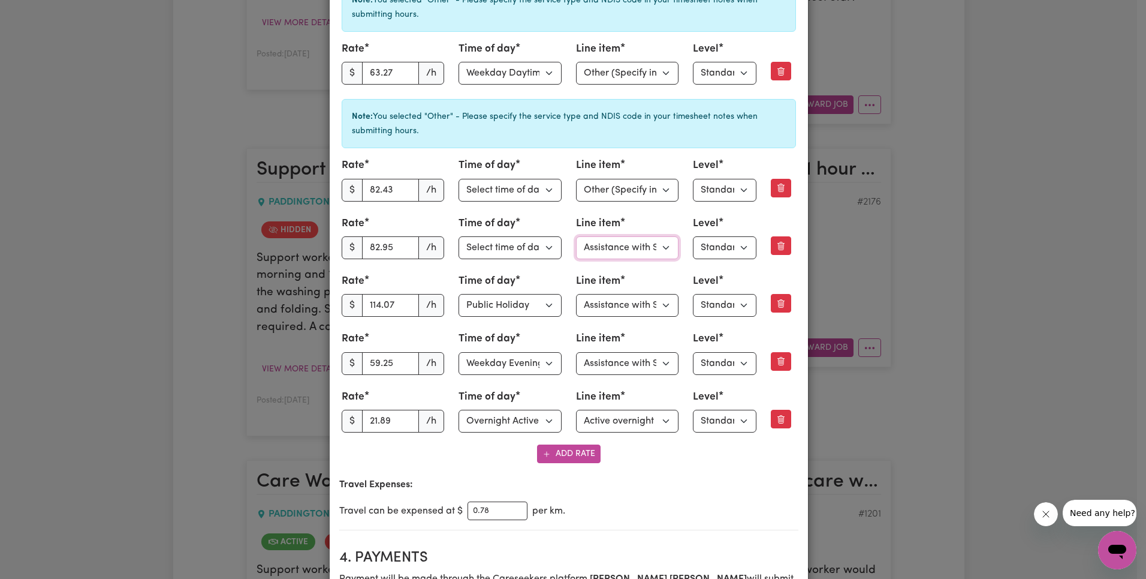
click at [621, 242] on select "Select line item Assistance with Self Care Activities Assistance with personal …" at bounding box center [627, 247] width 103 height 23
select select "OTHER"
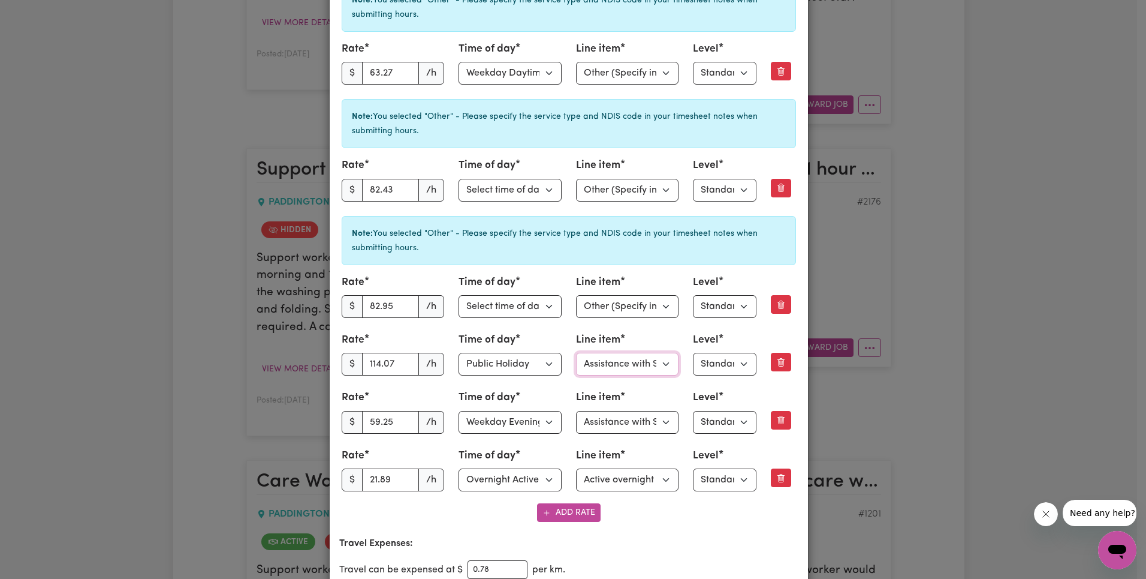
click at [623, 363] on select "Select line item Assistance with Self Care Activities Assistance with personal …" at bounding box center [627, 364] width 103 height 23
select select "OTHER"
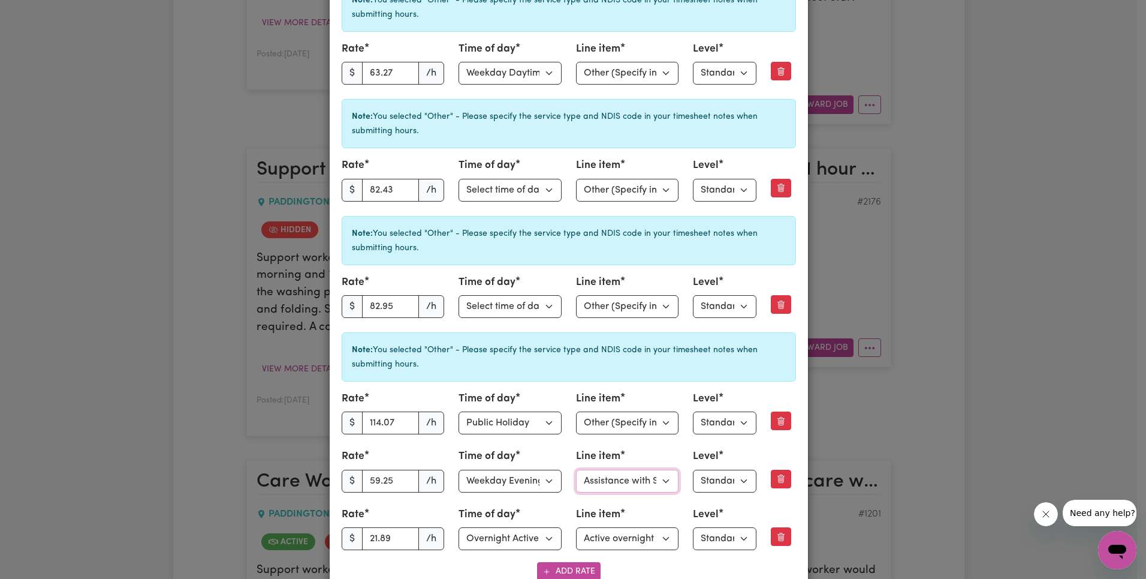
click at [630, 488] on select "Select line item Assistance with Self Care Activities Assistance with personal …" at bounding box center [627, 480] width 103 height 23
select select "OTHER"
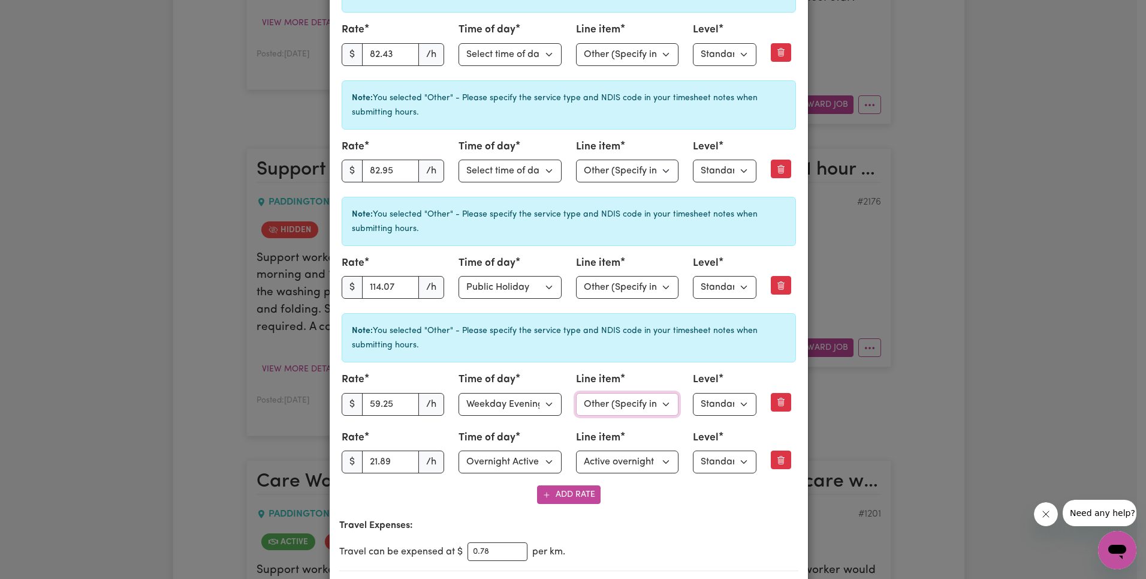
scroll to position [799, 0]
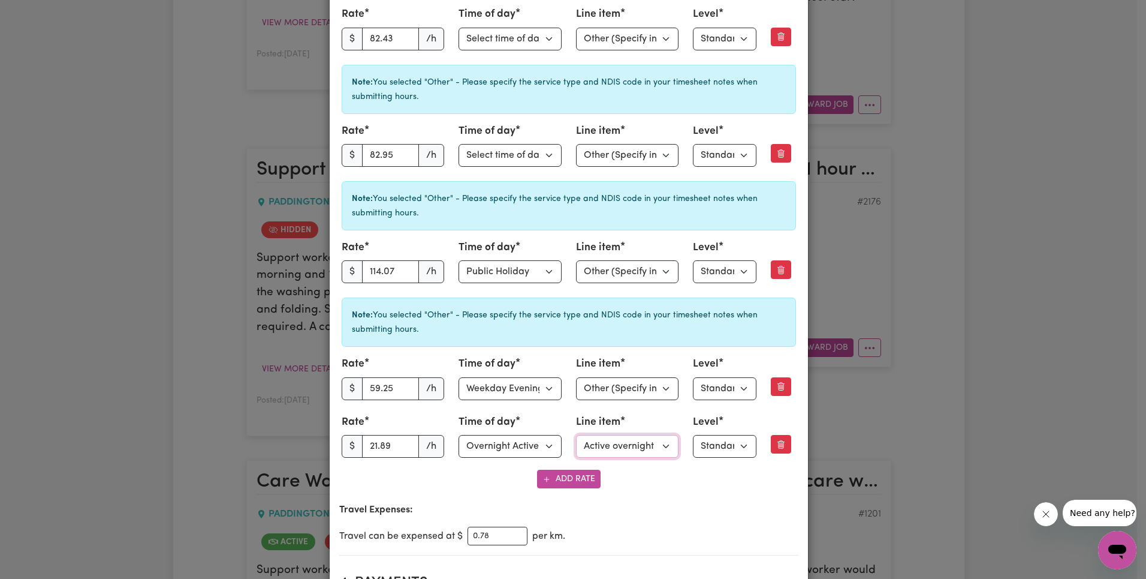
click at [624, 447] on select "Select line item Active overnight - Standard Level 1 Other (Specify in notes)" at bounding box center [627, 446] width 103 height 23
select select "OTHER"
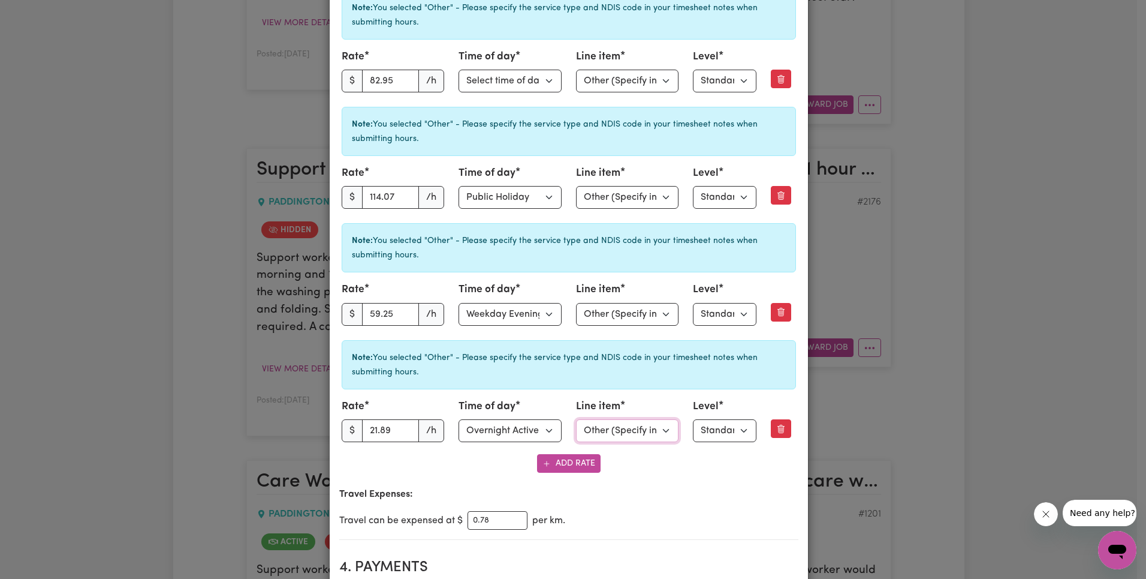
scroll to position [996, 0]
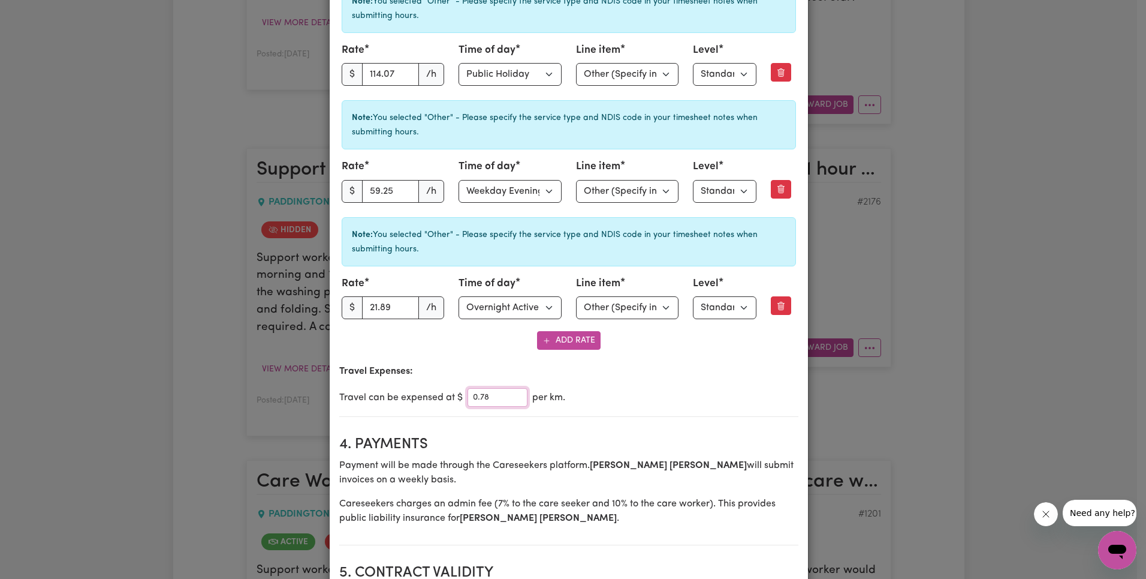
click at [489, 399] on input "0.78" at bounding box center [498, 397] width 60 height 19
click at [685, 380] on div "Travel Expenses: Travel can be expensed at $ 0.78 per km." at bounding box center [568, 385] width 459 height 43
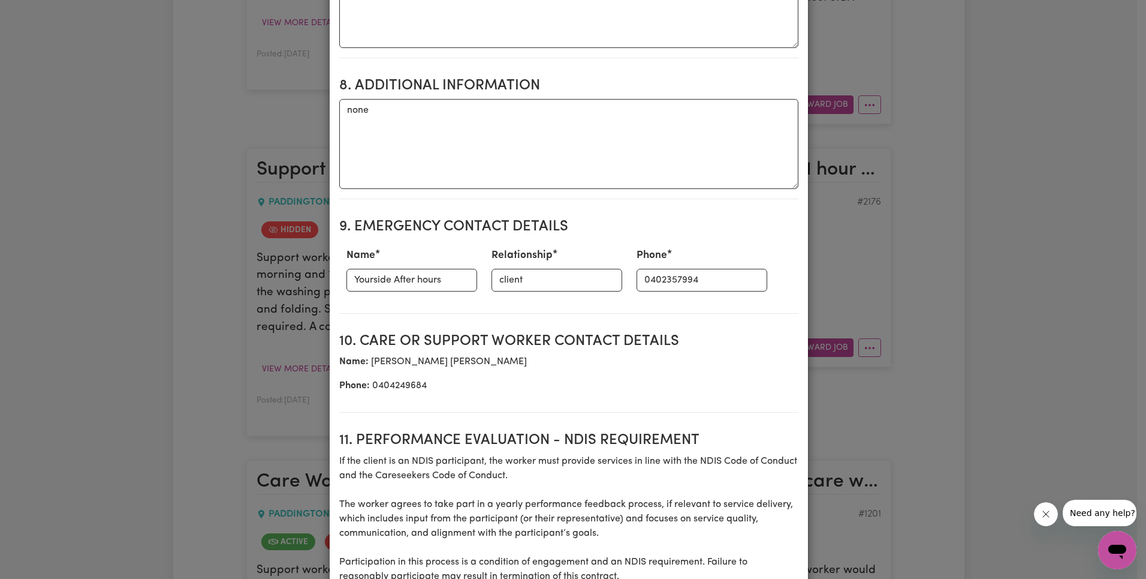
scroll to position [2244, 0]
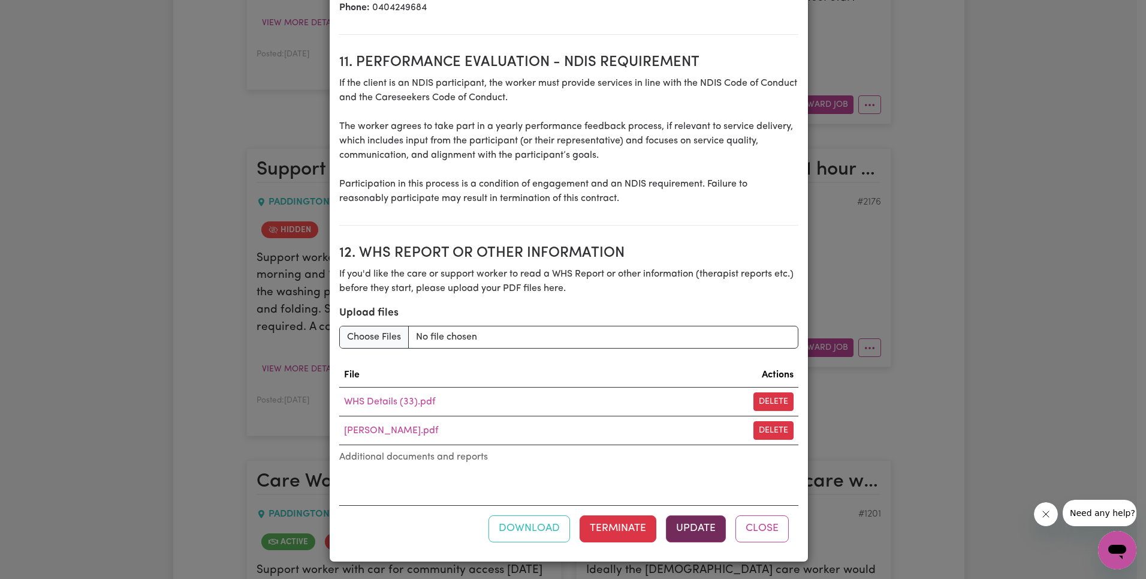
click at [688, 537] on button "Update" at bounding box center [696, 528] width 60 height 26
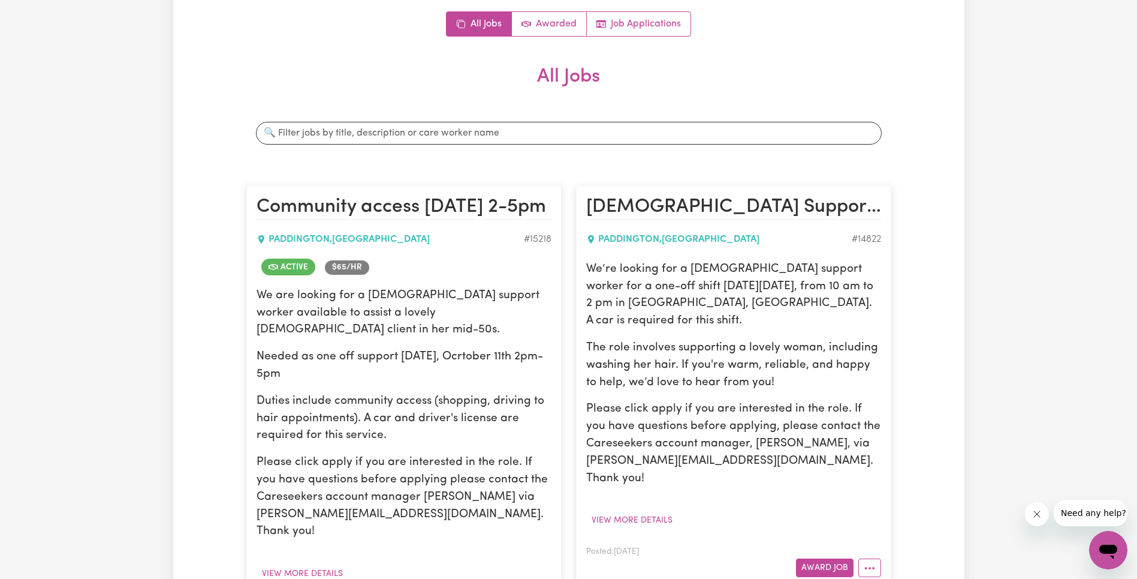
scroll to position [0, 0]
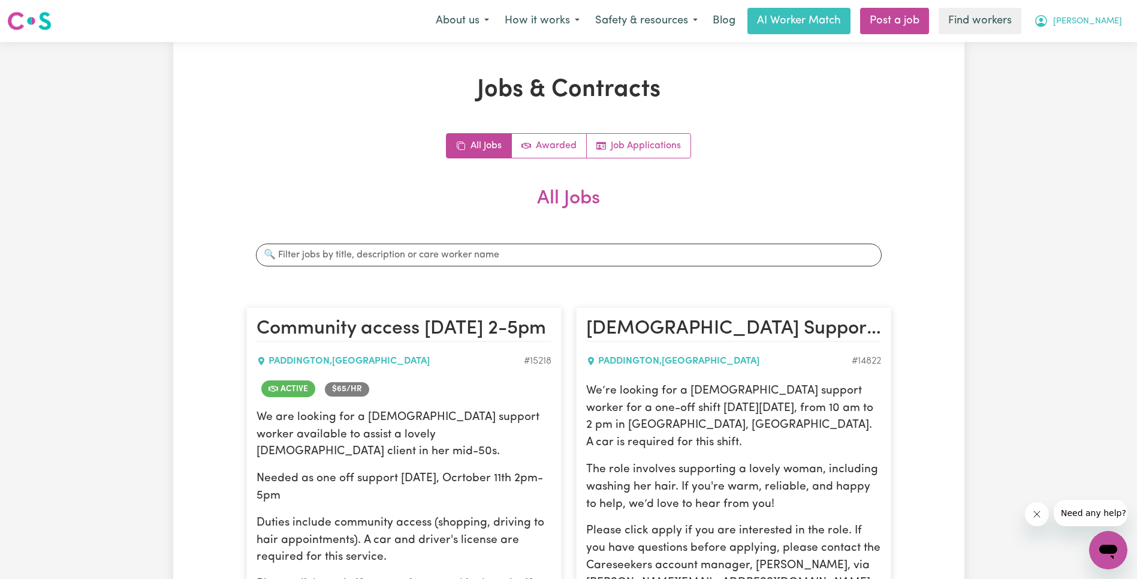
click at [1120, 25] on span "[PERSON_NAME]" at bounding box center [1087, 21] width 69 height 13
click at [1089, 68] on link "Logout" at bounding box center [1082, 69] width 95 height 23
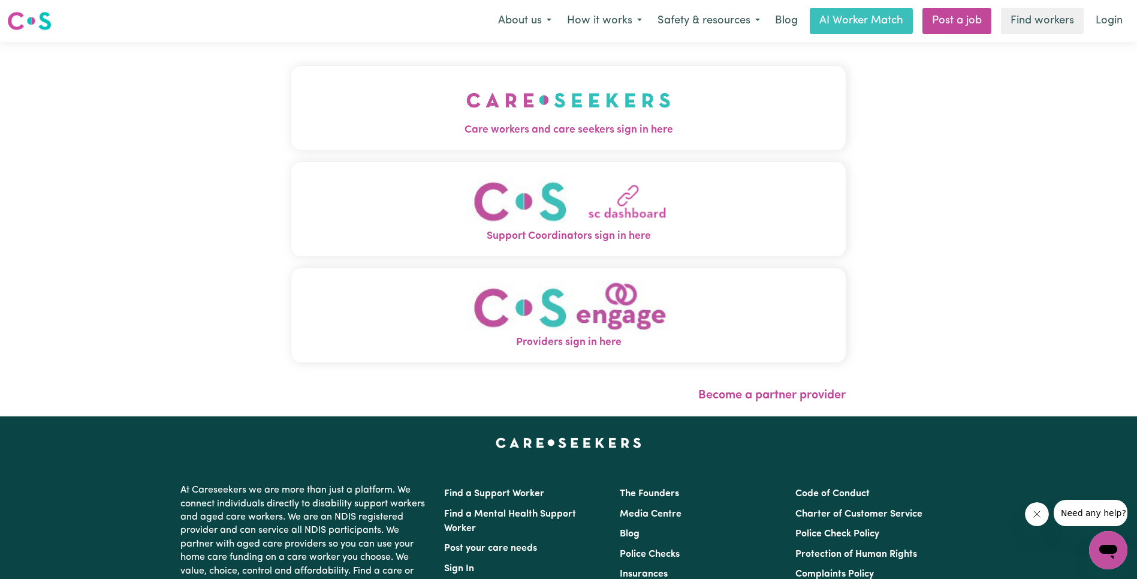
drag, startPoint x: 224, startPoint y: 88, endPoint x: 383, endPoint y: 132, distance: 164.8
click at [291, 88] on button "Care workers and care seekers sign in here" at bounding box center [568, 108] width 555 height 84
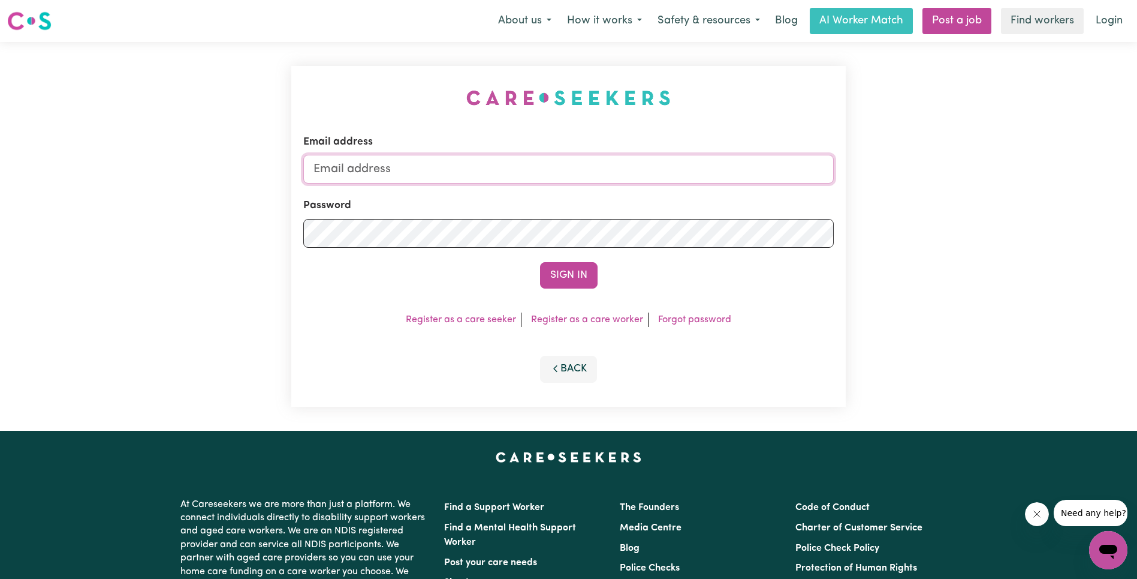
click at [607, 174] on input "Email address" at bounding box center [568, 169] width 531 height 29
type input "[EMAIL_ADDRESS][DOMAIN_NAME]"
click at [567, 264] on button "Sign In" at bounding box center [569, 275] width 58 height 26
